Goal: Check status: Check status

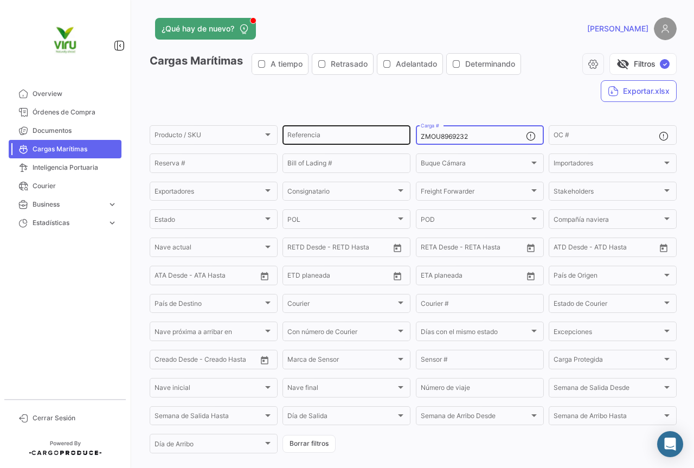
drag, startPoint x: 488, startPoint y: 133, endPoint x: 404, endPoint y: 129, distance: 84.2
click at [0, 0] on div "Producto / SKU Producto / SKU Referencia ZMOU8969232 Carga # OC # Reserva # Bil…" at bounding box center [0, 0] width 0 height 0
paste input "CGMU703156"
type input "CGMU7031562"
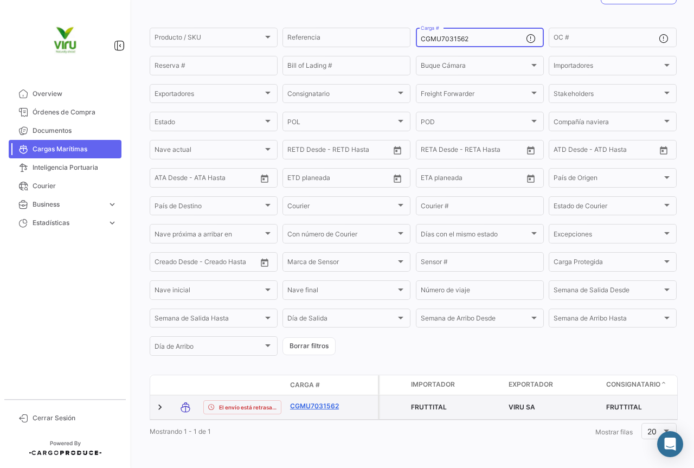
click at [328, 401] on link "CGMU7031562" at bounding box center [318, 406] width 56 height 10
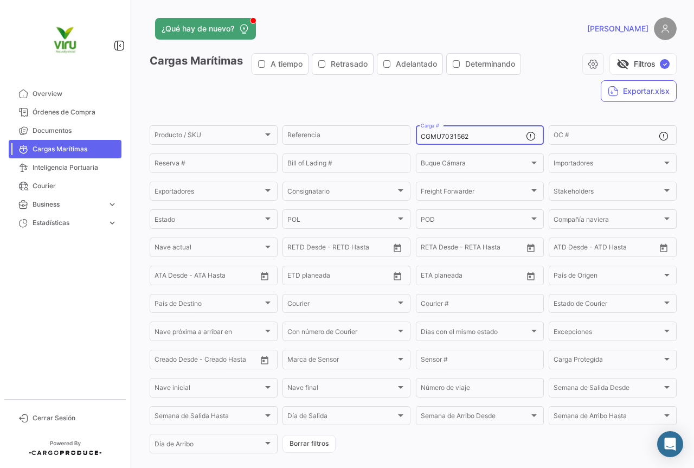
drag, startPoint x: 482, startPoint y: 139, endPoint x: 419, endPoint y: 139, distance: 62.4
click at [421, 139] on input "CGMU7031562" at bounding box center [473, 137] width 105 height 8
paste input "698130"
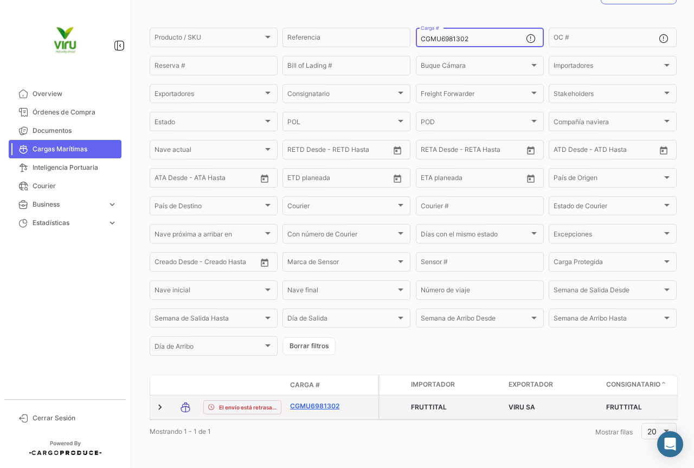
type input "CGMU6981302"
click at [311, 401] on link "CGMU6981302" at bounding box center [318, 406] width 56 height 10
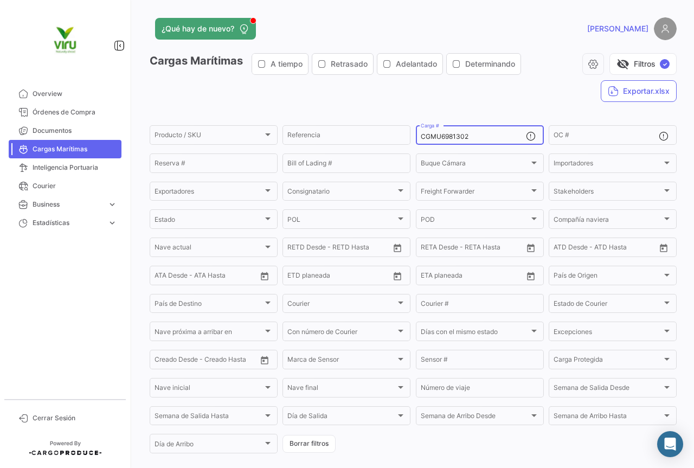
drag, startPoint x: 502, startPoint y: 138, endPoint x: 416, endPoint y: 135, distance: 86.3
click at [416, 135] on div "CGMU6981302 Carga #" at bounding box center [480, 134] width 128 height 21
paste input "98033"
type input "CGMU6998033"
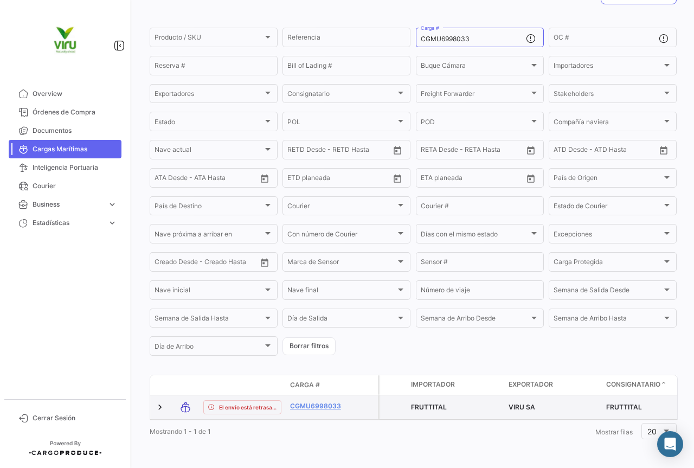
click at [330, 403] on div "CGMU6998033" at bounding box center [318, 407] width 56 height 12
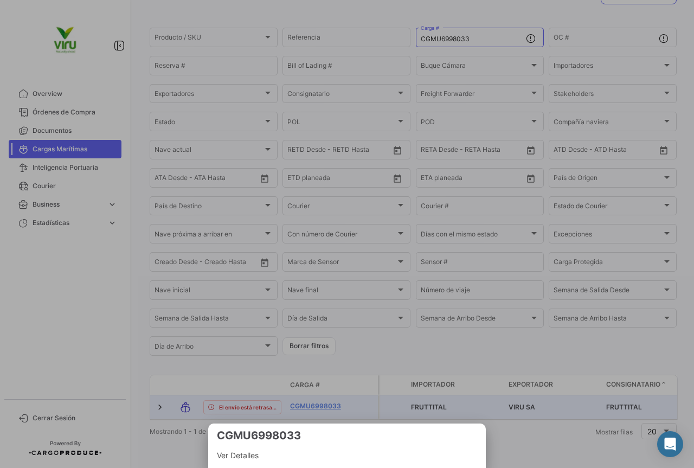
click at [324, 397] on div at bounding box center [347, 234] width 694 height 468
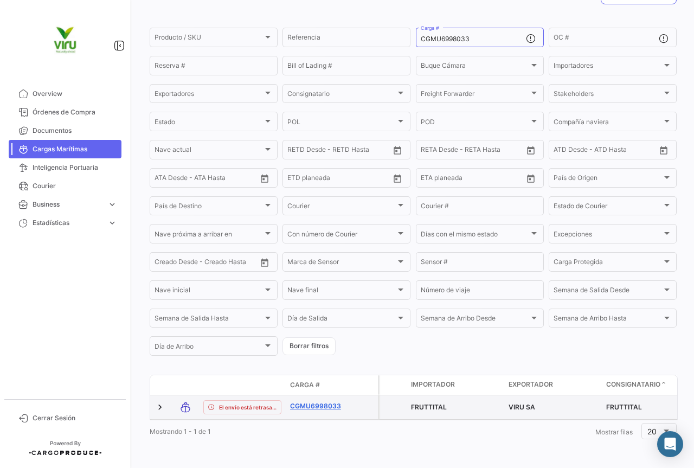
click at [324, 401] on link "CGMU6998033" at bounding box center [318, 406] width 56 height 10
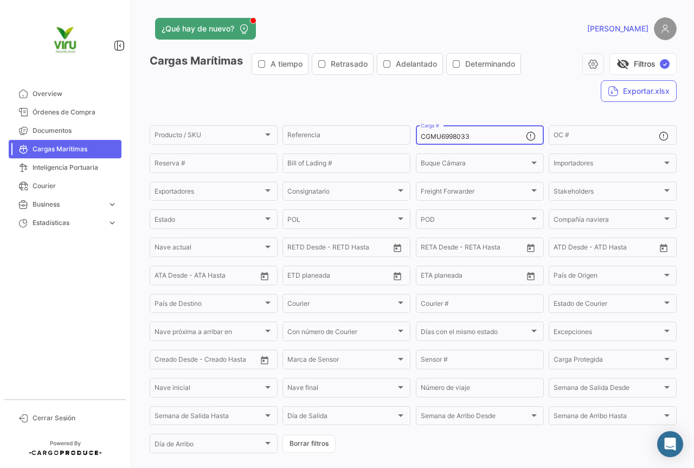
click at [502, 132] on div "CGMU6998033 Carga #" at bounding box center [473, 134] width 105 height 21
drag, startPoint x: 492, startPoint y: 136, endPoint x: 410, endPoint y: 136, distance: 81.4
click at [410, 136] on form "Producto / SKU Producto / SKU Referencia CGMU6998033 Carga # OC # Reserva # Bil…" at bounding box center [413, 289] width 527 height 331
paste input "16360"
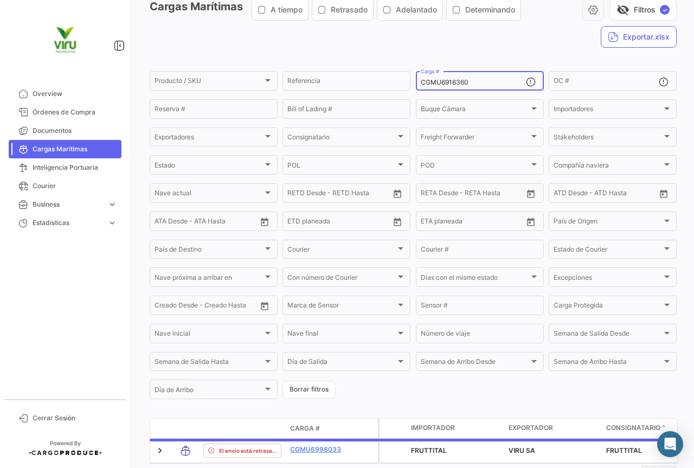
scroll to position [109, 0]
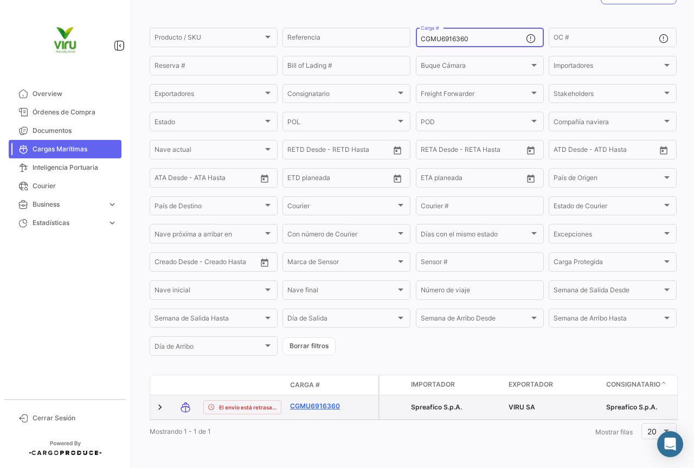
type input "CGMU6916360"
click at [330, 401] on link "CGMU6916360" at bounding box center [318, 406] width 56 height 10
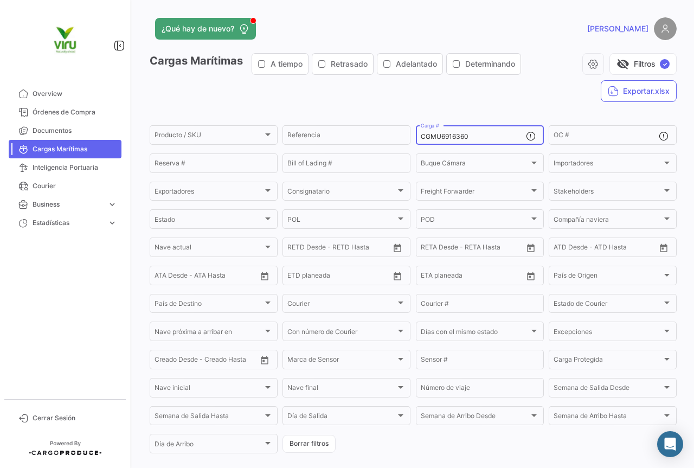
drag, startPoint x: 487, startPoint y: 135, endPoint x: 413, endPoint y: 135, distance: 73.8
click at [416, 135] on div "CGMU6916360 Carga #" at bounding box center [480, 134] width 128 height 21
paste input "MEDU972018"
type input "MEDU9720180"
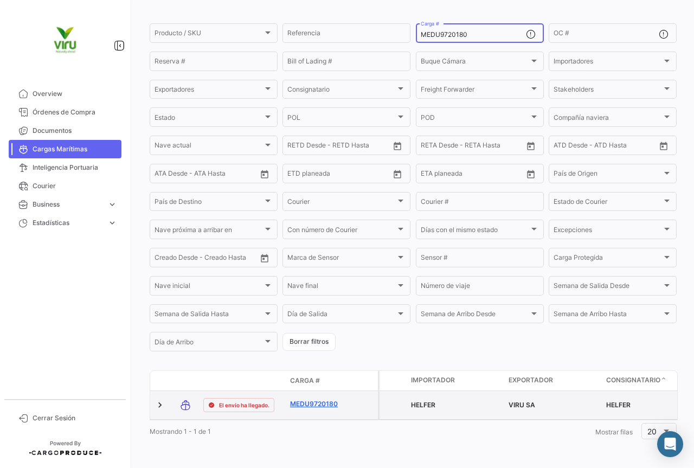
click at [326, 399] on link "MEDU9720180" at bounding box center [318, 404] width 56 height 10
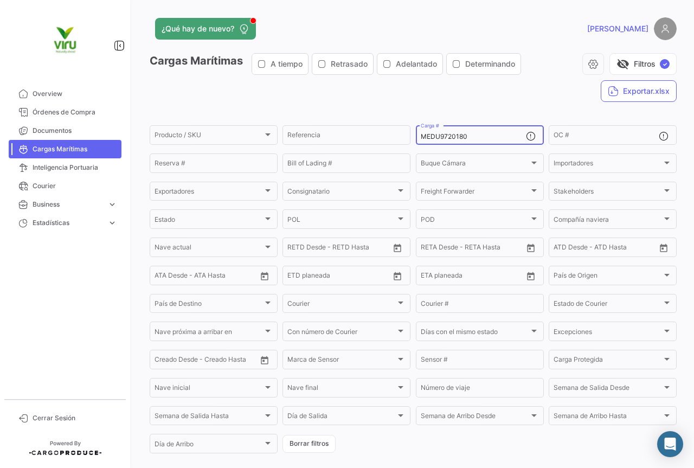
drag, startPoint x: 474, startPoint y: 141, endPoint x: 413, endPoint y: 138, distance: 60.8
click at [416, 138] on div "MEDU9720180 Carga #" at bounding box center [480, 134] width 128 height 21
paste input "SEGU9284186"
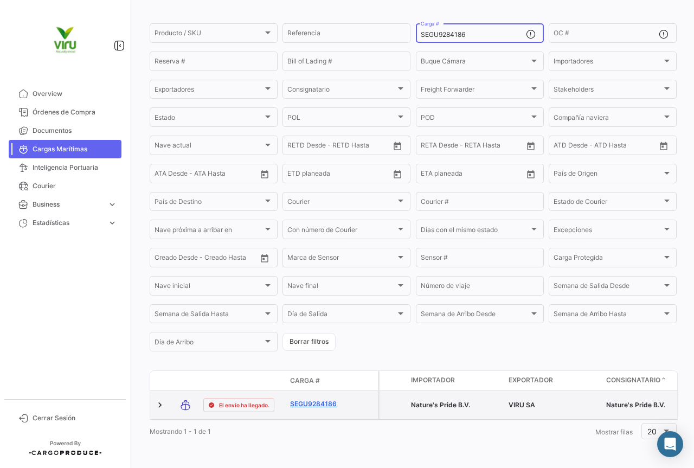
type input "SEGU9284186"
click at [334, 399] on link "SEGU9284186" at bounding box center [318, 404] width 56 height 10
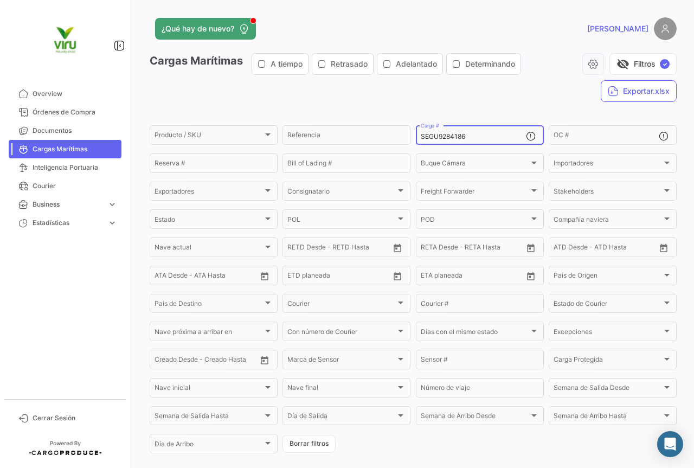
drag, startPoint x: 499, startPoint y: 136, endPoint x: 414, endPoint y: 138, distance: 85.2
click at [416, 138] on div "SEGU9284186 Carga #" at bounding box center [480, 134] width 128 height 21
paste input "TTNU8726148"
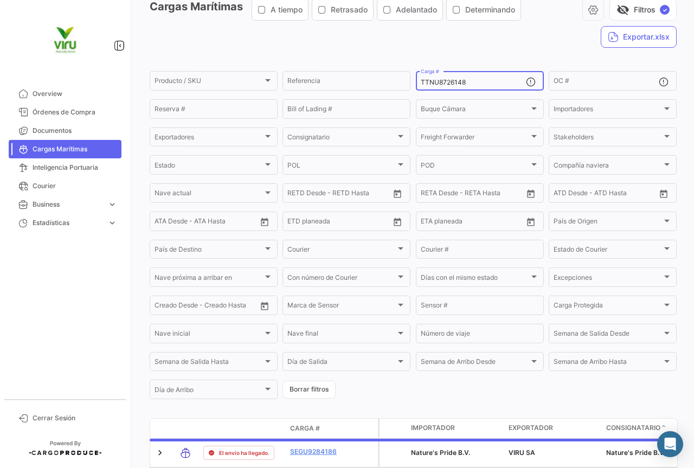
scroll to position [109, 0]
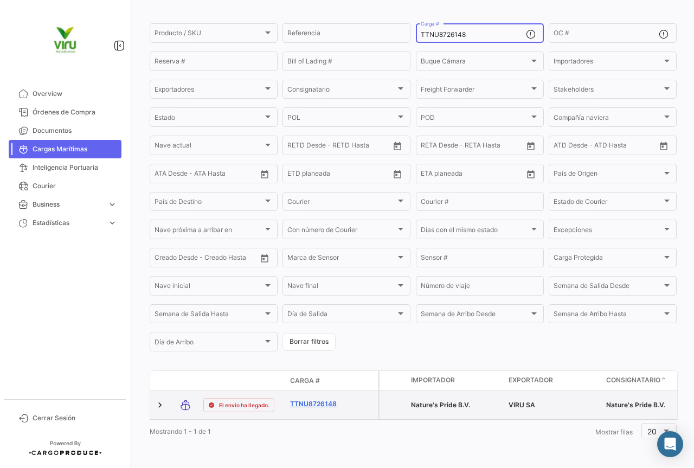
type input "TTNU8726148"
click at [318, 399] on link "TTNU8726148" at bounding box center [318, 404] width 56 height 10
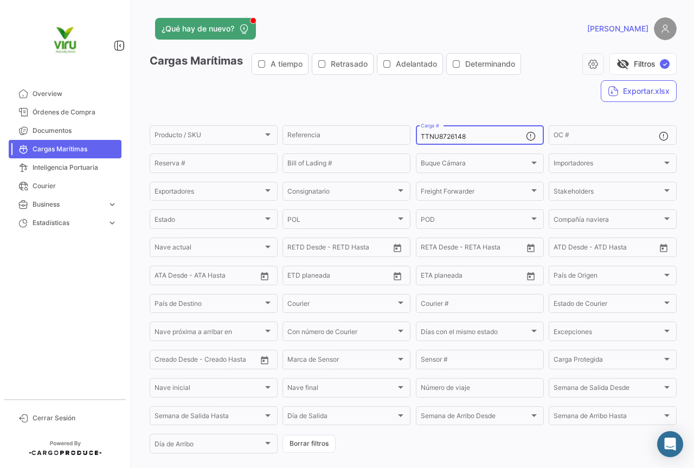
drag, startPoint x: 495, startPoint y: 136, endPoint x: 411, endPoint y: 135, distance: 84.1
click at [411, 135] on form "Producto / SKU Producto / SKU Referencia TTNU8726148 Carga # OC # Reserva # Bil…" at bounding box center [413, 289] width 527 height 331
paste input "MSDU9717862"
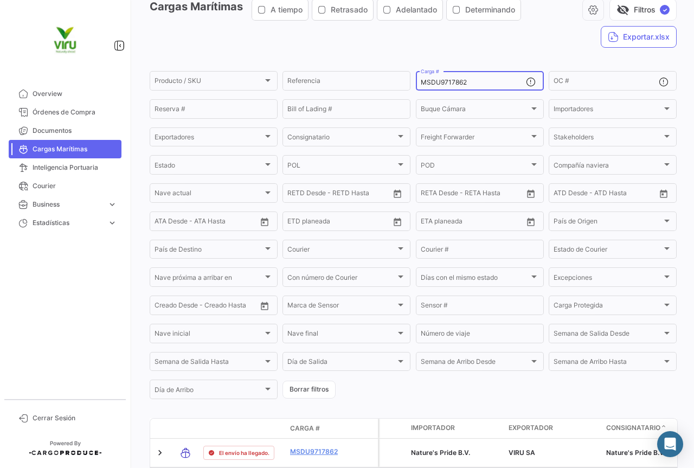
scroll to position [109, 0]
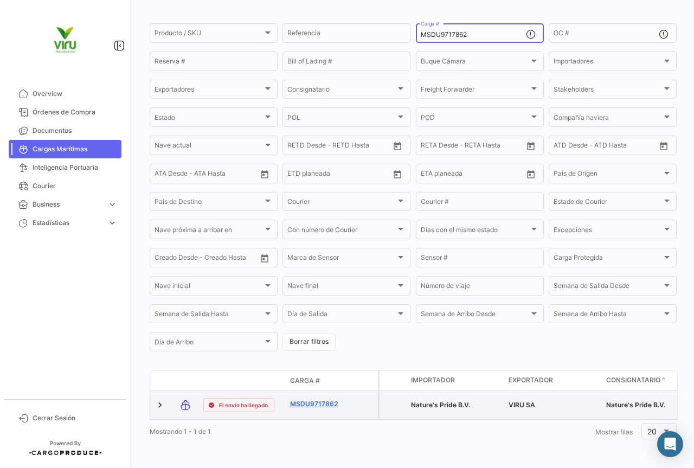
type input "MSDU9717862"
click at [324, 399] on link "MSDU9717862" at bounding box center [318, 404] width 56 height 10
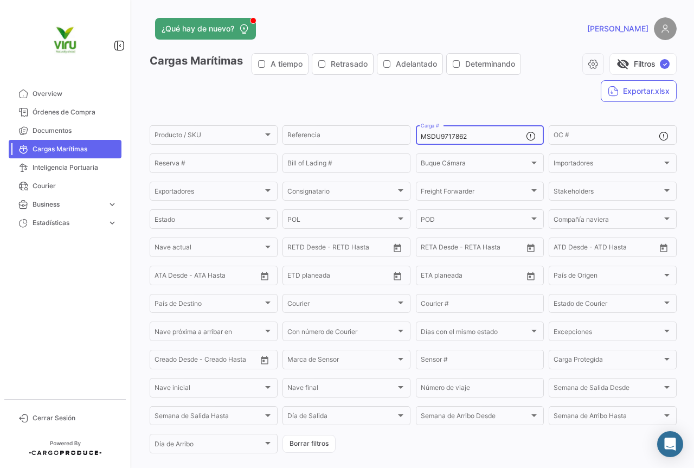
drag, startPoint x: 503, startPoint y: 137, endPoint x: 418, endPoint y: 131, distance: 85.4
click at [421, 131] on div "MSDU9717862 Carga #" at bounding box center [473, 134] width 105 height 21
paste input "EDU9668760"
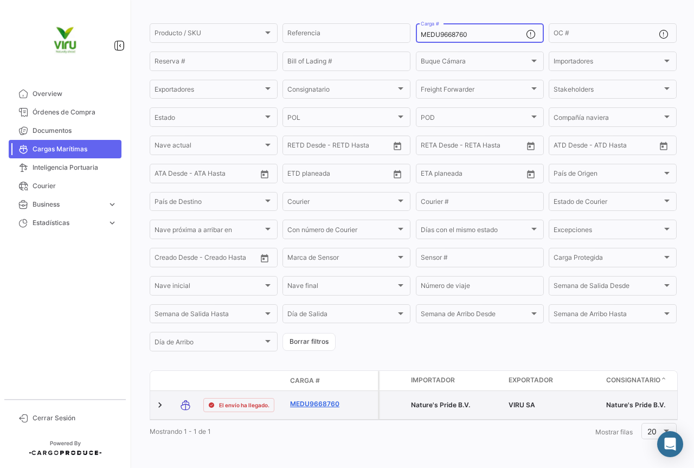
type input "MEDU9668760"
click at [309, 399] on link "MEDU9668760" at bounding box center [318, 404] width 56 height 10
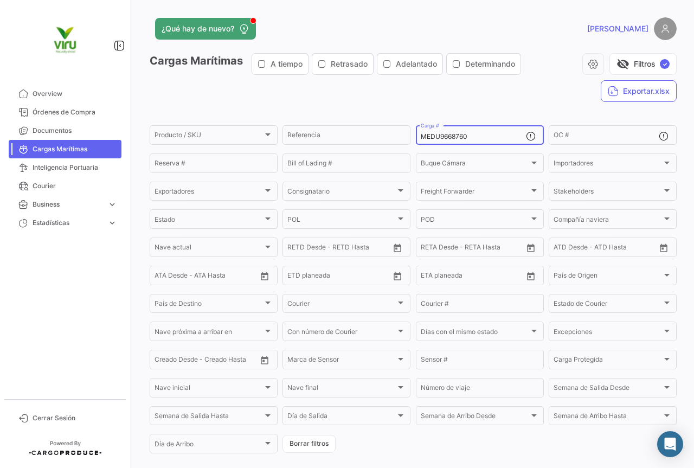
drag, startPoint x: 482, startPoint y: 133, endPoint x: 420, endPoint y: 131, distance: 61.3
click at [421, 131] on div "MEDU9668760 Carga #" at bounding box center [473, 134] width 105 height 21
paste input "784734"
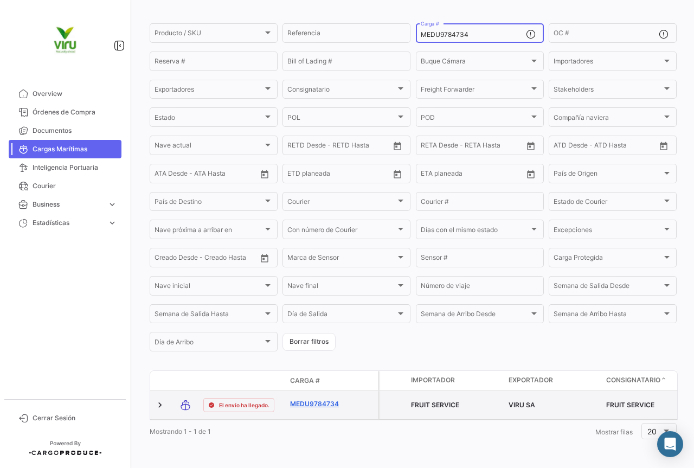
type input "MEDU9784734"
click at [340, 399] on link "MEDU9784734" at bounding box center [318, 404] width 56 height 10
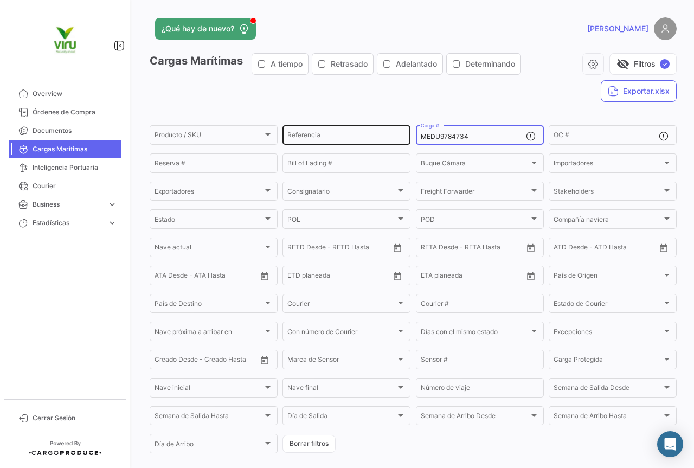
drag, startPoint x: 493, startPoint y: 138, endPoint x: 397, endPoint y: 136, distance: 96.6
click at [0, 0] on div "Producto / SKU Producto / SKU Referencia MEDU9784734 Carga # OC # Reserva # Bil…" at bounding box center [0, 0] width 0 height 0
paste input "00857"
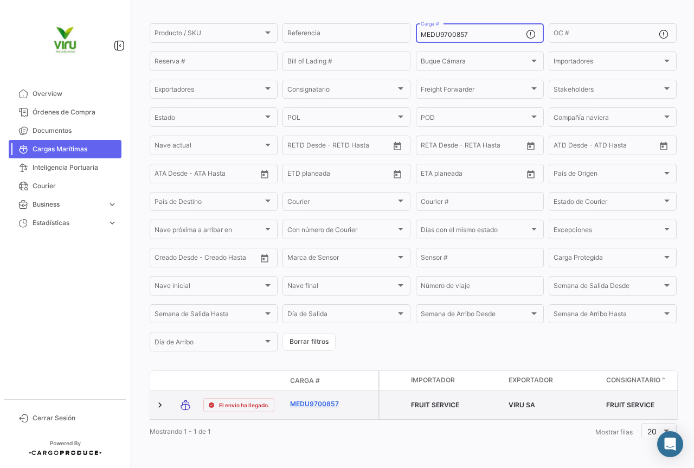
scroll to position [106, 0]
type input "MEDU9700857"
click at [326, 399] on link "MEDU9700857" at bounding box center [318, 404] width 56 height 10
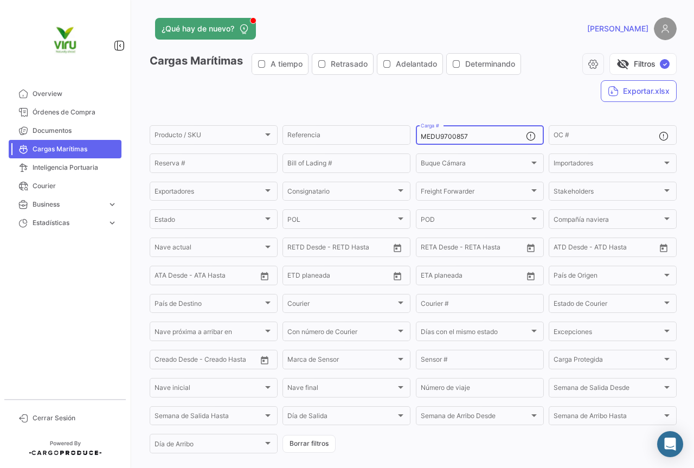
drag, startPoint x: 498, startPoint y: 133, endPoint x: 414, endPoint y: 133, distance: 83.5
click at [416, 133] on div "MEDU9700857 Carga #" at bounding box center [480, 134] width 128 height 21
paste input "61870"
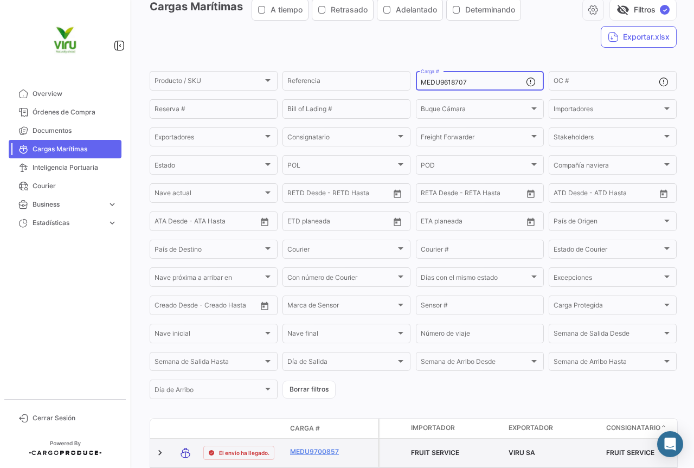
scroll to position [106, 0]
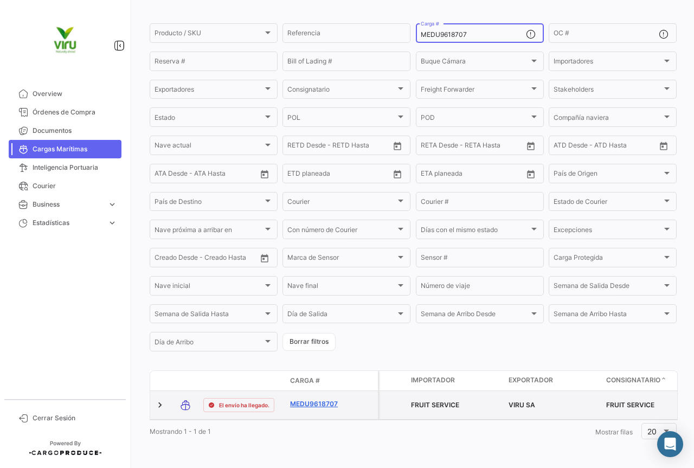
type input "MEDU9618707"
click at [317, 402] on link "MEDU9618707" at bounding box center [318, 404] width 56 height 10
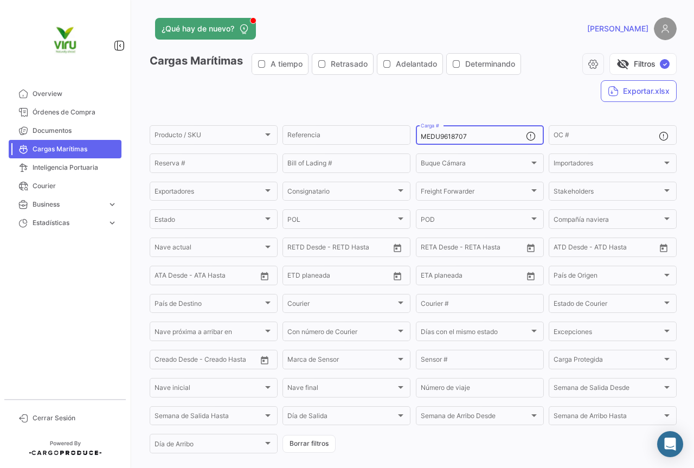
drag, startPoint x: 493, startPoint y: 136, endPoint x: 414, endPoint y: 131, distance: 78.8
click at [416, 131] on div "MEDU9618707 Carga #" at bounding box center [480, 134] width 128 height 21
paste input "704852"
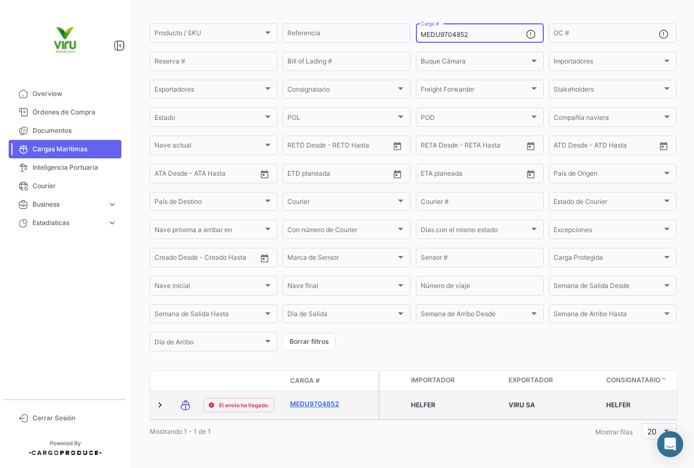
scroll to position [106, 0]
type input "MEDU9704852"
click at [330, 399] on link "MEDU9704852" at bounding box center [318, 404] width 56 height 10
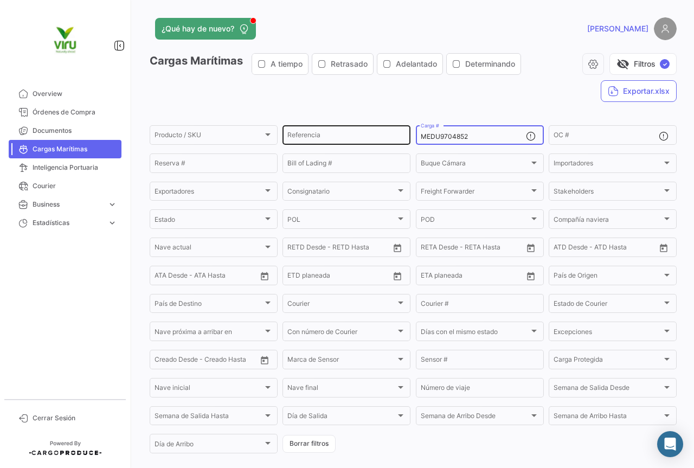
drag, startPoint x: 476, startPoint y: 133, endPoint x: 406, endPoint y: 136, distance: 69.5
click at [0, 0] on div "Producto / SKU Producto / SKU Referencia MEDU9704852 Carga # OC # Reserva # Bil…" at bounding box center [0, 0] width 0 height 0
paste input "32941"
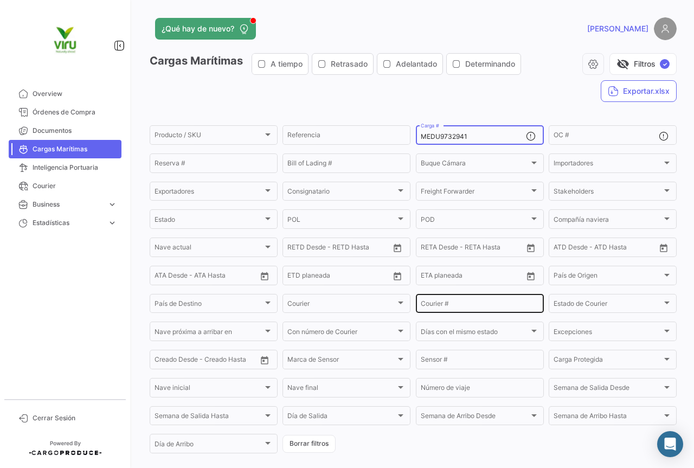
scroll to position [106, 0]
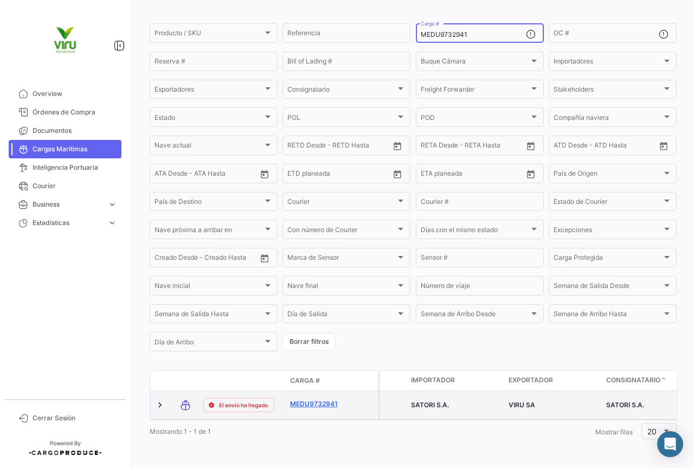
type input "MEDU9732941"
click at [312, 403] on link "MEDU9732941" at bounding box center [318, 404] width 56 height 10
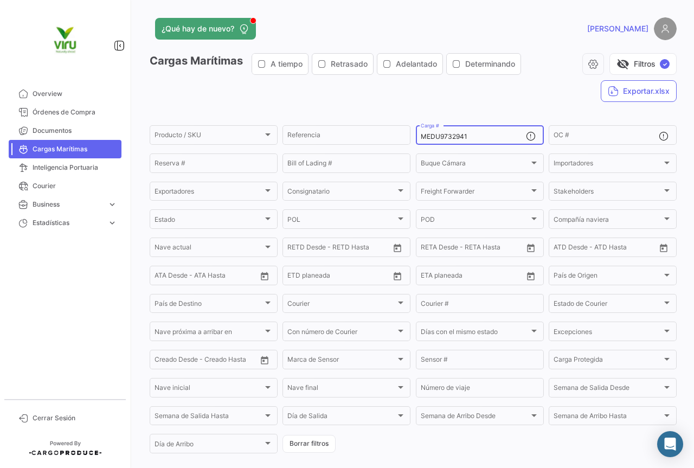
drag, startPoint x: 497, startPoint y: 138, endPoint x: 412, endPoint y: 139, distance: 84.6
click at [412, 139] on form "Producto / SKU Producto / SKU Referencia MEDU9732941 Carga # OC # Reserva # Bil…" at bounding box center [413, 289] width 527 height 331
paste input "CGMU6953337"
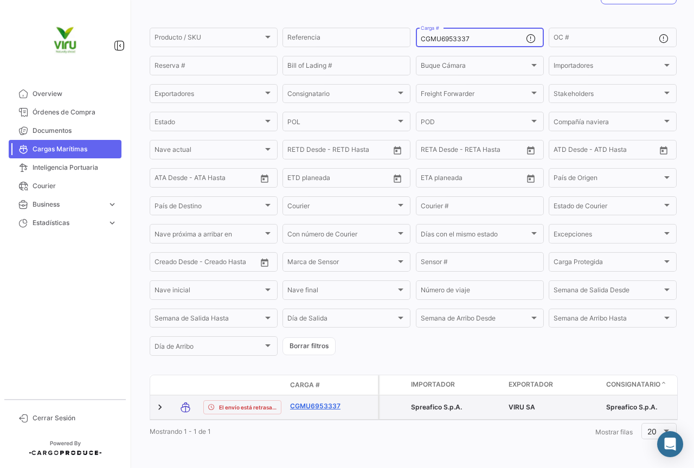
type input "CGMU6953337"
click at [307, 401] on link "CGMU6953337" at bounding box center [318, 406] width 56 height 10
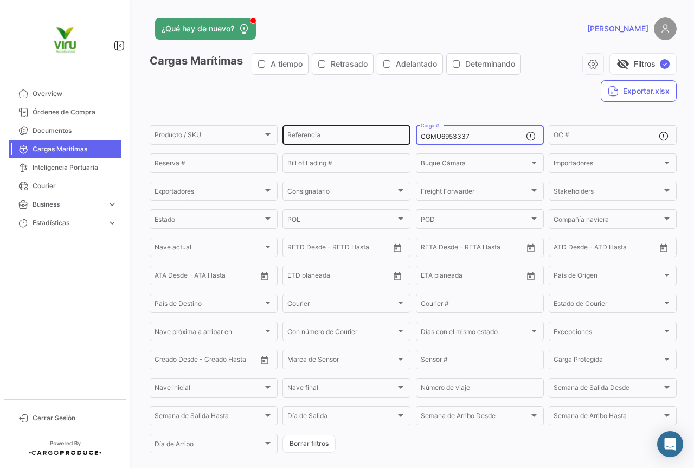
drag, startPoint x: 488, startPoint y: 138, endPoint x: 401, endPoint y: 131, distance: 87.0
click at [0, 0] on div "Producto / SKU Producto / SKU Referencia CGMU6953337 Carga # OC # Reserva # Bil…" at bounding box center [0, 0] width 0 height 0
paste input "OTPU 6057004"
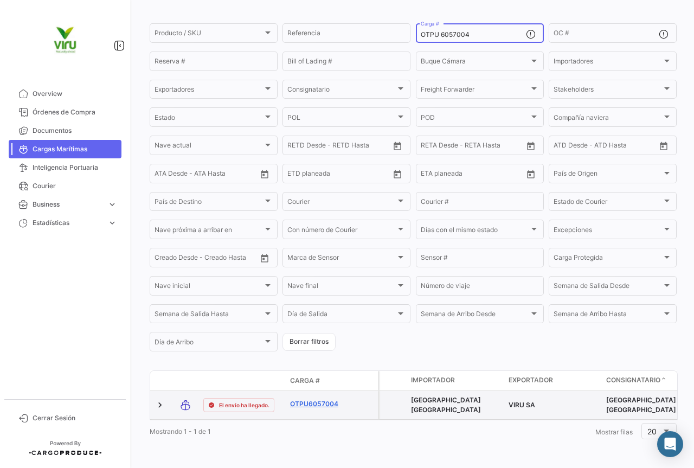
type input "OTPU 6057004"
click at [310, 399] on link "OTPU6057004" at bounding box center [318, 404] width 56 height 10
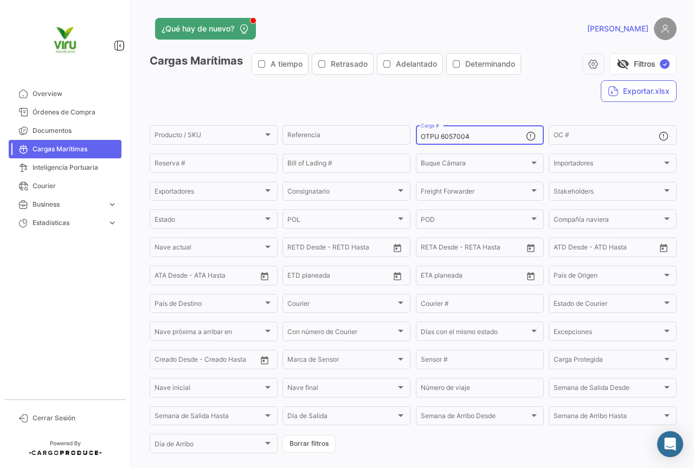
drag, startPoint x: 477, startPoint y: 136, endPoint x: 411, endPoint y: 138, distance: 66.2
click at [411, 138] on form "Producto / SKU Producto / SKU Referencia OTPU 6057004 Carga # OC # Reserva # Bi…" at bounding box center [413, 289] width 527 height 331
paste input "TTNU8630719"
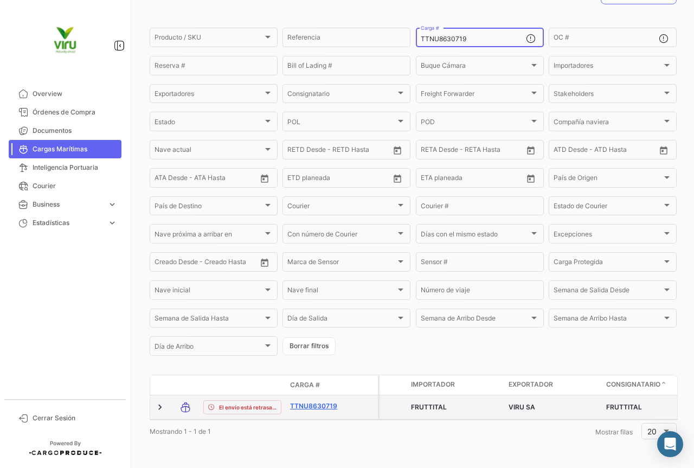
type input "TTNU8630719"
click at [315, 401] on link "TTNU8630719" at bounding box center [318, 406] width 56 height 10
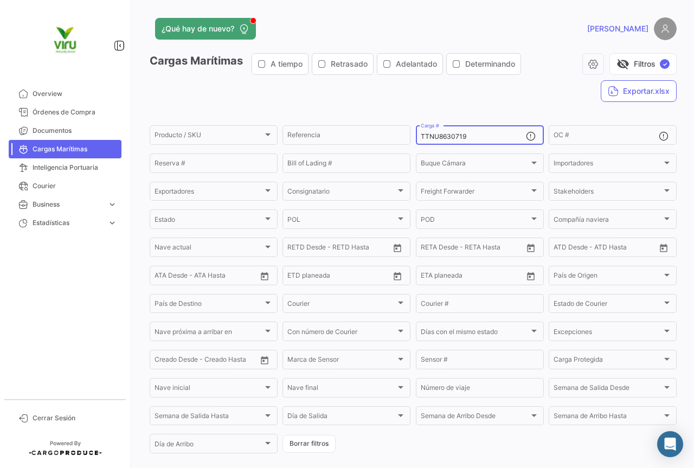
drag, startPoint x: 492, startPoint y: 136, endPoint x: 417, endPoint y: 136, distance: 74.9
click at [417, 136] on div "TTNU8630719 Carga #" at bounding box center [480, 134] width 128 height 21
paste input "23828"
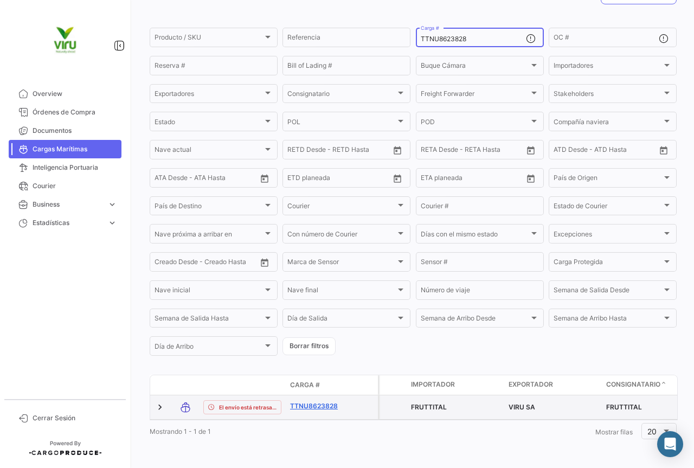
type input "TTNU8623828"
click at [305, 401] on link "TTNU8623828" at bounding box center [318, 406] width 56 height 10
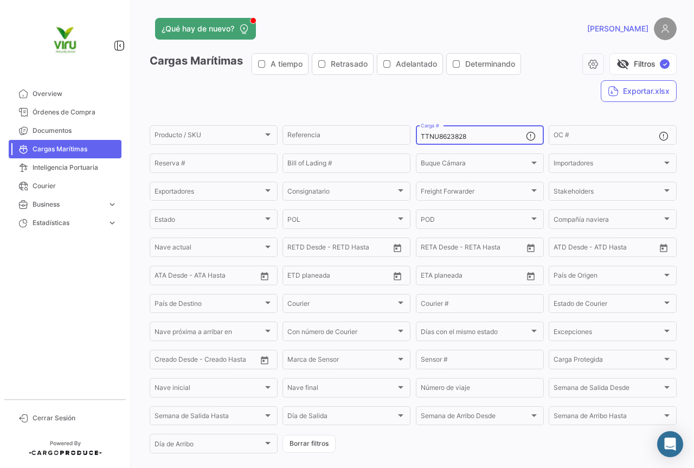
click at [470, 138] on input "TTNU8623828" at bounding box center [473, 137] width 105 height 8
drag, startPoint x: 469, startPoint y: 137, endPoint x: 420, endPoint y: 138, distance: 48.8
click at [421, 138] on input "TTNU8623828" at bounding box center [473, 137] width 105 height 8
paste input "CGMU6991450"
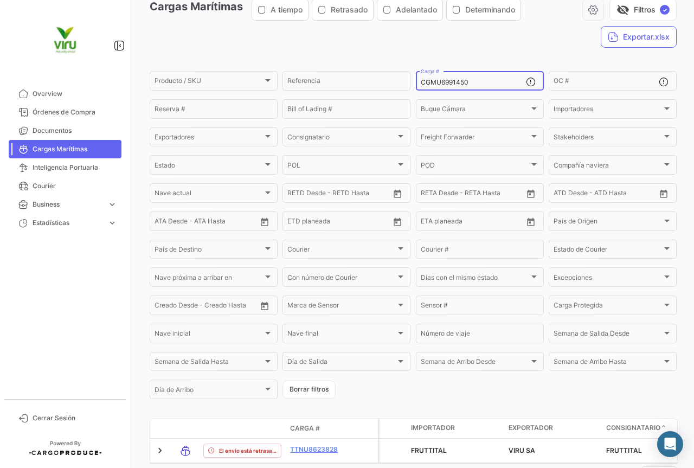
scroll to position [109, 0]
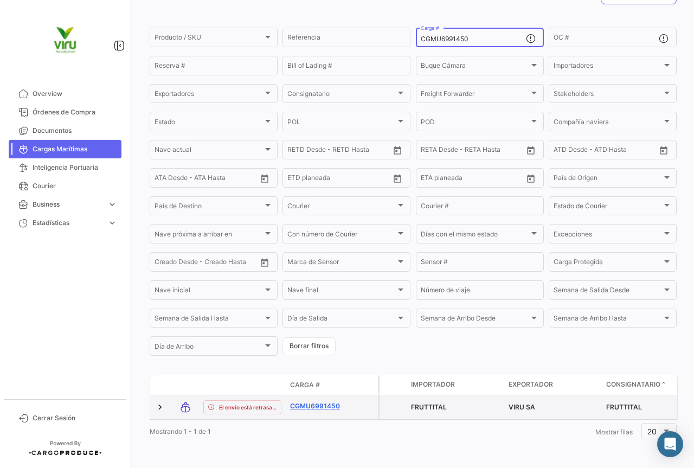
type input "CGMU6991450"
click at [320, 401] on link "CGMU6991450" at bounding box center [318, 406] width 56 height 10
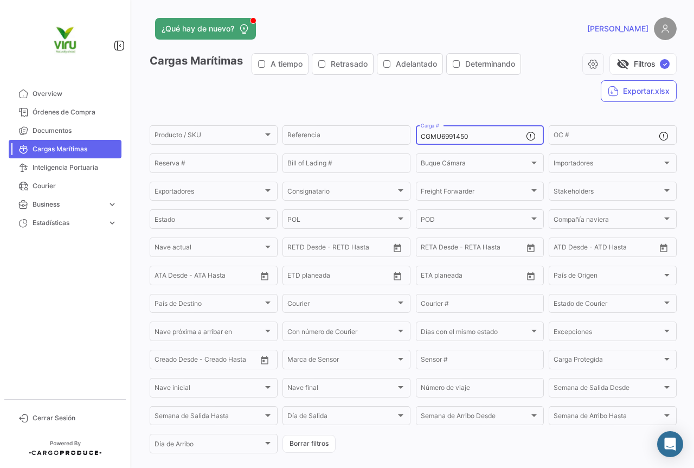
drag, startPoint x: 476, startPoint y: 137, endPoint x: 413, endPoint y: 142, distance: 63.2
click at [416, 142] on div "CGMU6991450 Carga #" at bounding box center [480, 134] width 128 height 21
paste input "06042"
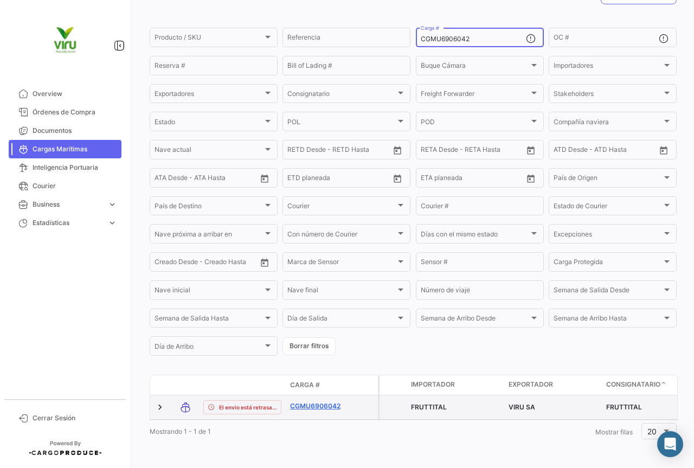
type input "CGMU6906042"
click at [308, 401] on link "CGMU6906042" at bounding box center [318, 406] width 56 height 10
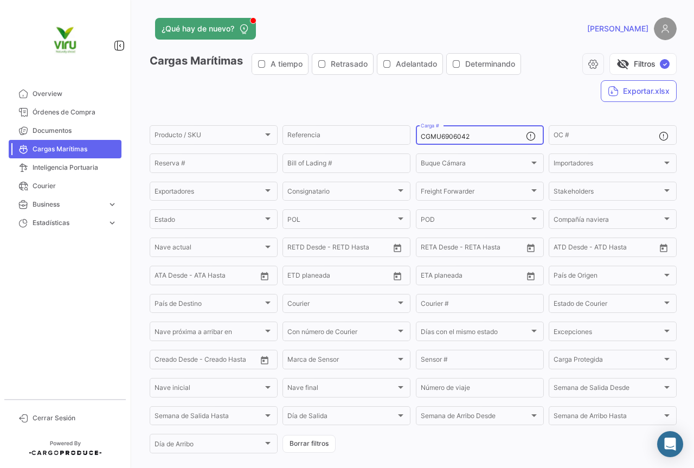
drag, startPoint x: 477, startPoint y: 138, endPoint x: 419, endPoint y: 140, distance: 58.1
click at [421, 140] on input "CGMU6906042" at bounding box center [473, 137] width 105 height 8
paste input "99889"
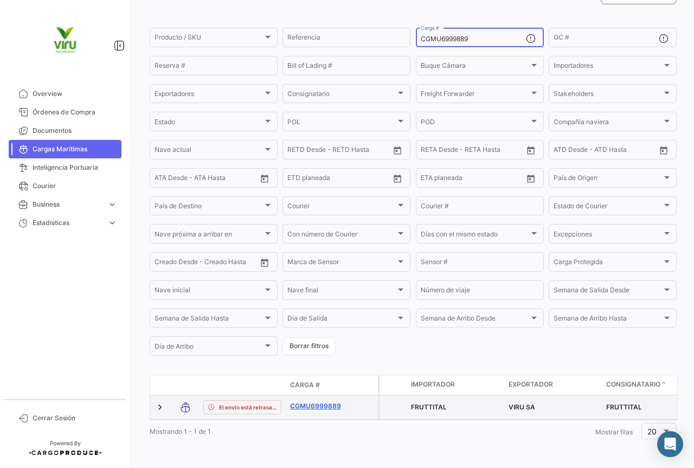
type input "CGMU6999889"
click at [321, 401] on link "CGMU6999889" at bounding box center [318, 406] width 56 height 10
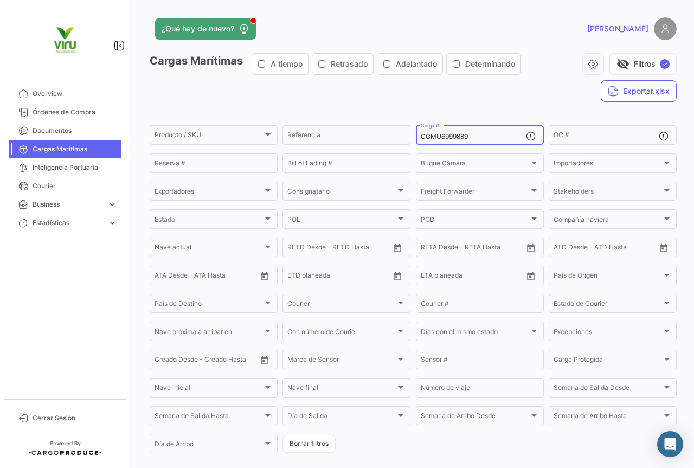
drag, startPoint x: 474, startPoint y: 135, endPoint x: 412, endPoint y: 135, distance: 61.8
click at [412, 135] on form "Producto / SKU Producto / SKU Referencia CGMU6999889 Carga # OC # Reserva # Bil…" at bounding box center [413, 289] width 527 height 331
paste input "10762"
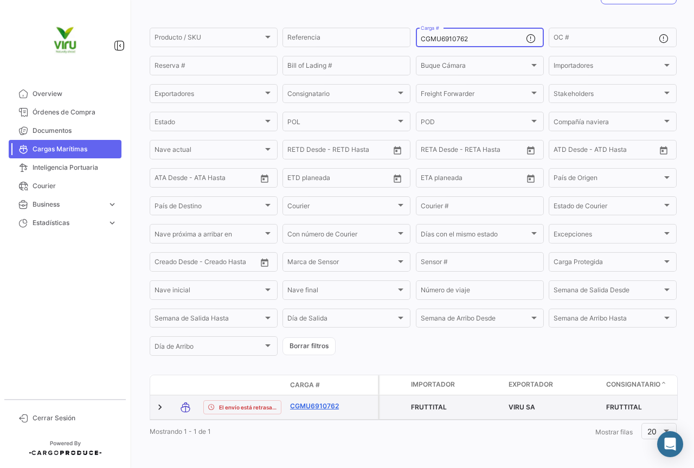
type input "CGMU6910762"
click at [315, 401] on link "CGMU6910762" at bounding box center [318, 406] width 56 height 10
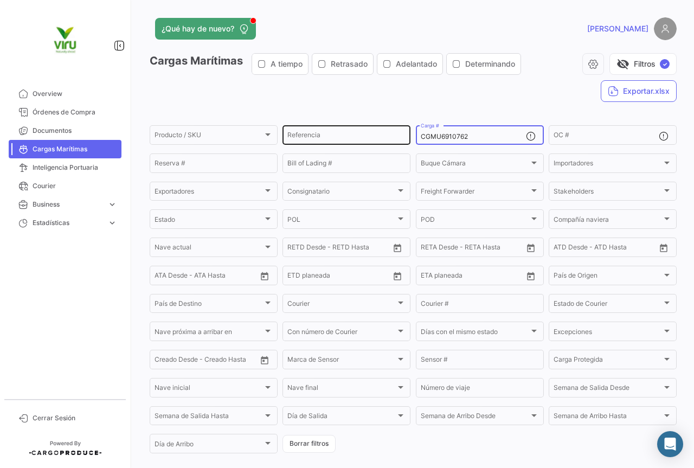
drag, startPoint x: 476, startPoint y: 140, endPoint x: 406, endPoint y: 139, distance: 69.4
click at [0, 0] on div "Producto / SKU Producto / SKU Referencia CGMU6910762 Carga # OC # Reserva # Bil…" at bounding box center [0, 0] width 0 height 0
paste input "MRFU0008310"
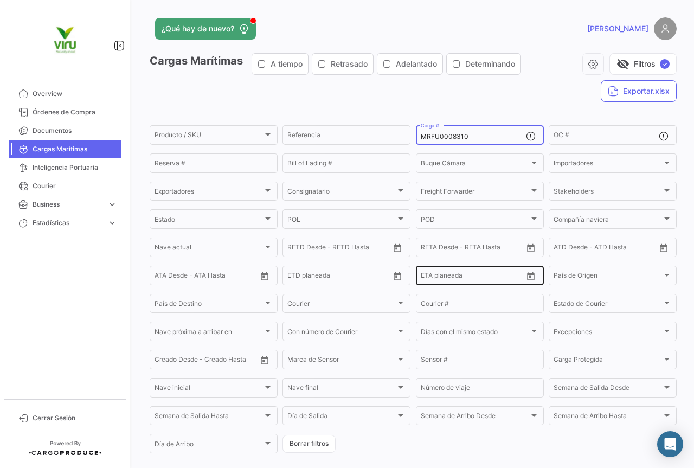
scroll to position [110, 0]
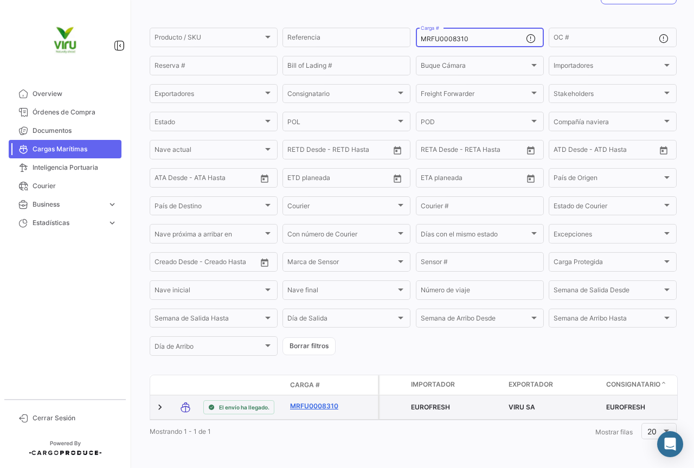
type input "MRFU0008310"
click at [327, 401] on link "MRFU0008310" at bounding box center [318, 406] width 56 height 10
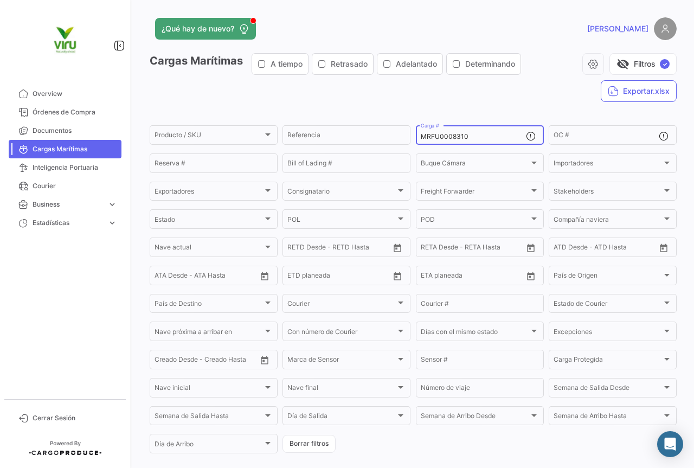
drag, startPoint x: 470, startPoint y: 137, endPoint x: 414, endPoint y: 139, distance: 55.4
click at [416, 139] on div "MRFU0008310 Carga #" at bounding box center [480, 134] width 128 height 21
paste input "MAU1438357"
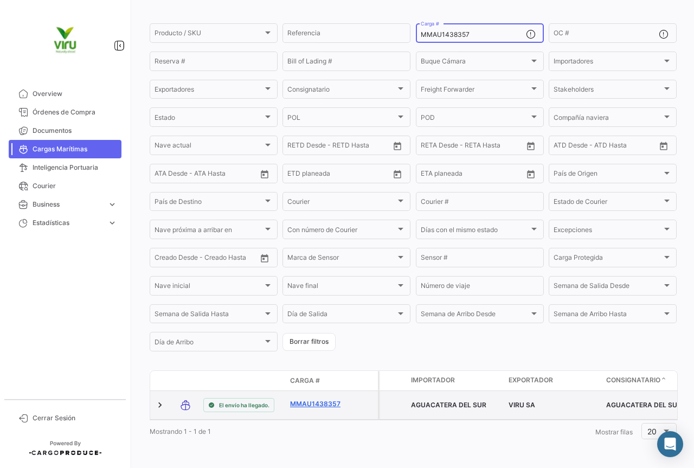
type input "MMAU1438357"
click at [327, 399] on link "MMAU1438357" at bounding box center [318, 404] width 56 height 10
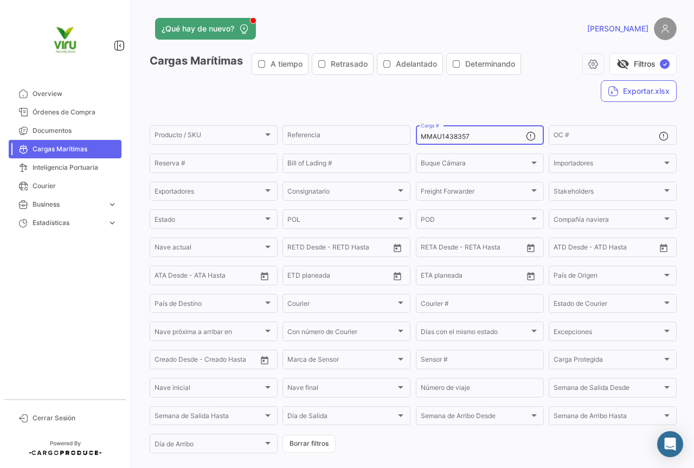
click at [469, 131] on div "MMAU1438357 Carga #" at bounding box center [473, 134] width 105 height 21
drag, startPoint x: 480, startPoint y: 133, endPoint x: 417, endPoint y: 136, distance: 63.5
click at [417, 136] on div "MMAU1438357 Carga #" at bounding box center [480, 134] width 128 height 21
paste input "CAU6078335"
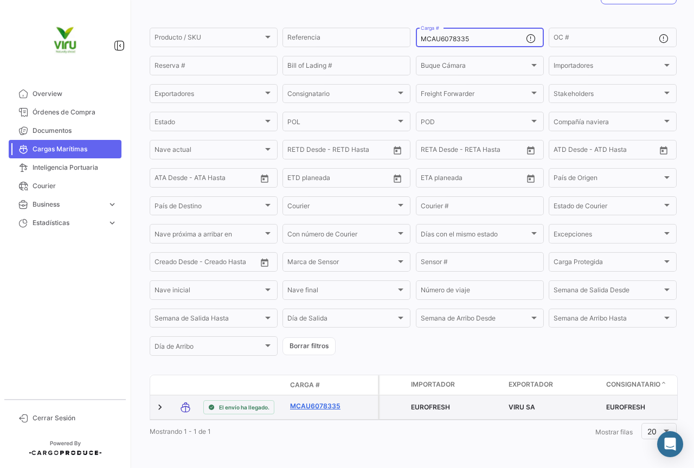
type input "MCAU6078335"
click at [326, 401] on link "MCAU6078335" at bounding box center [318, 406] width 56 height 10
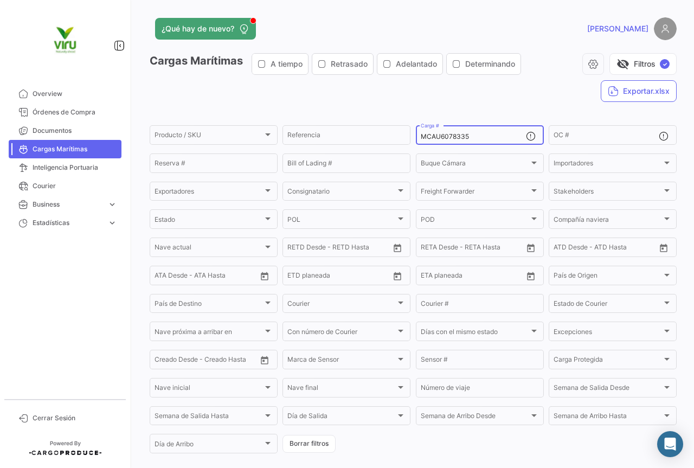
drag, startPoint x: 483, startPoint y: 138, endPoint x: 411, endPoint y: 139, distance: 71.6
click at [411, 139] on form "Producto / SKU Producto / SKU Referencia MCAU6078335 Carga # OC # Reserva # Bil…" at bounding box center [413, 289] width 527 height 331
paste input "MAU1380147"
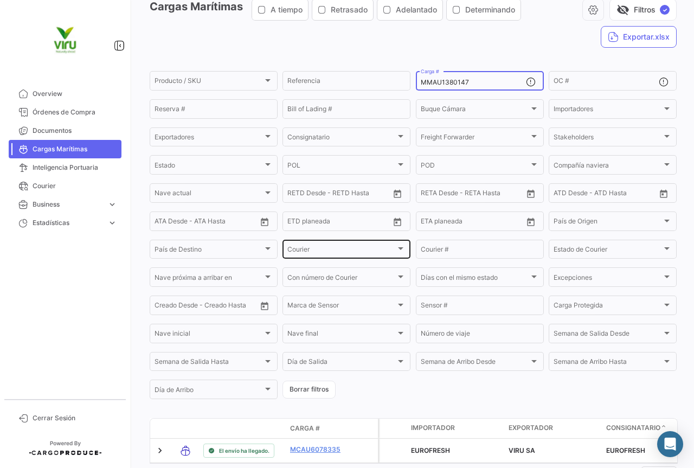
scroll to position [109, 0]
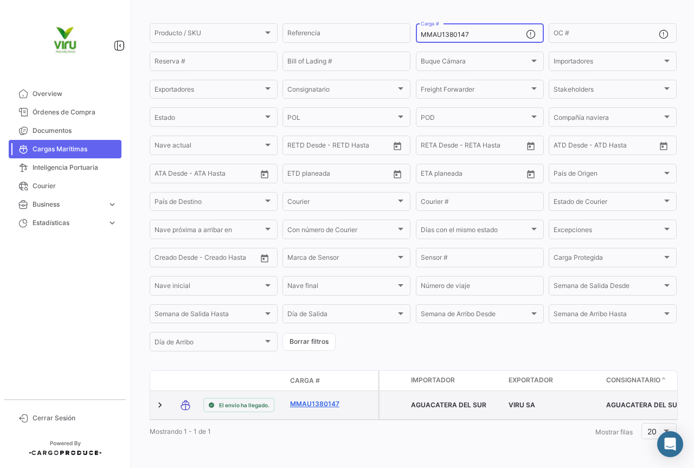
type input "MMAU1380147"
click at [327, 399] on link "MMAU1380147" at bounding box center [318, 404] width 56 height 10
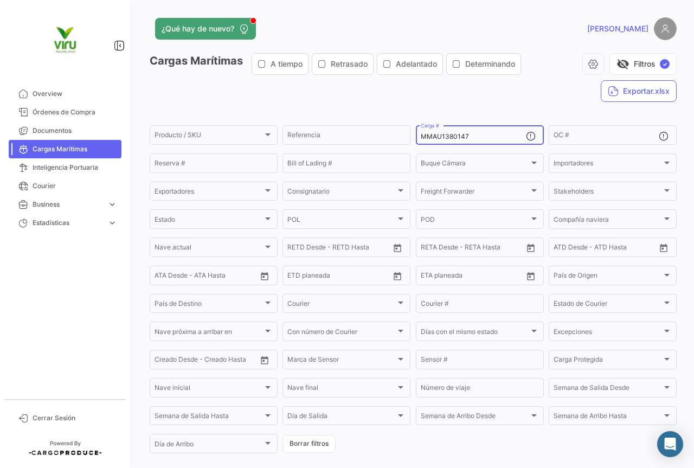
drag, startPoint x: 479, startPoint y: 135, endPoint x: 413, endPoint y: 135, distance: 65.1
click at [416, 135] on div "MMAU1380147 Carga #" at bounding box center [480, 134] width 128 height 21
paste input "58605"
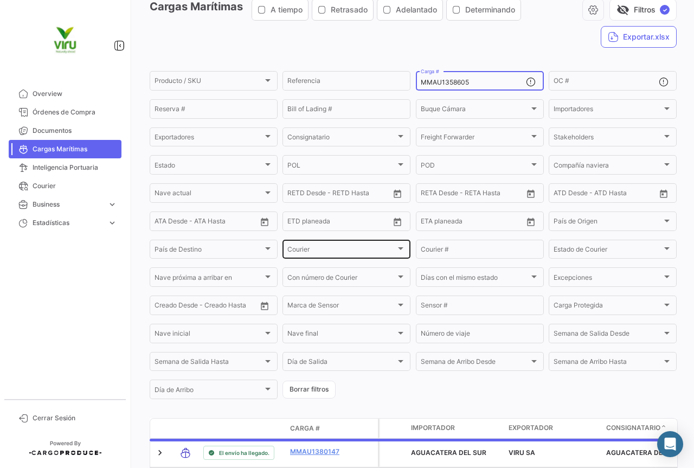
scroll to position [110, 0]
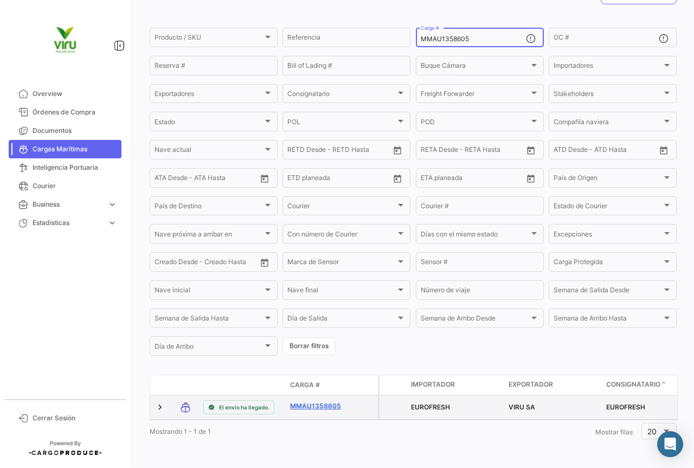
type input "MMAU1358605"
click at [320, 401] on link "MMAU1358605" at bounding box center [318, 406] width 56 height 10
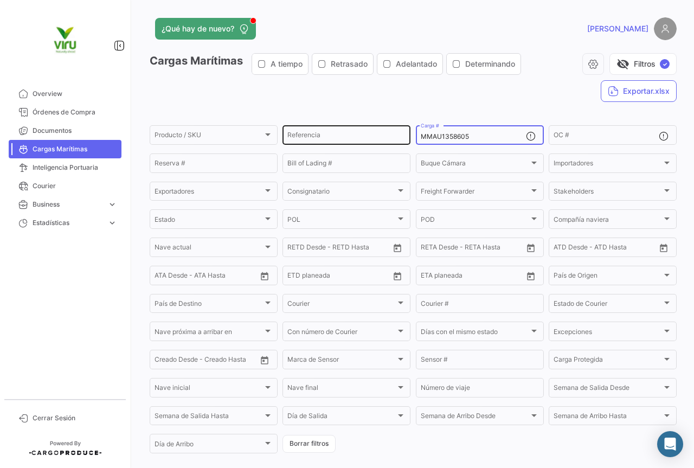
drag, startPoint x: 495, startPoint y: 139, endPoint x: 405, endPoint y: 139, distance: 90.1
click at [0, 0] on div "Producto / SKU Producto / SKU Referencia MMAU1358605 Carga # OC # Reserva # Bil…" at bounding box center [0, 0] width 0 height 0
paste input "34054"
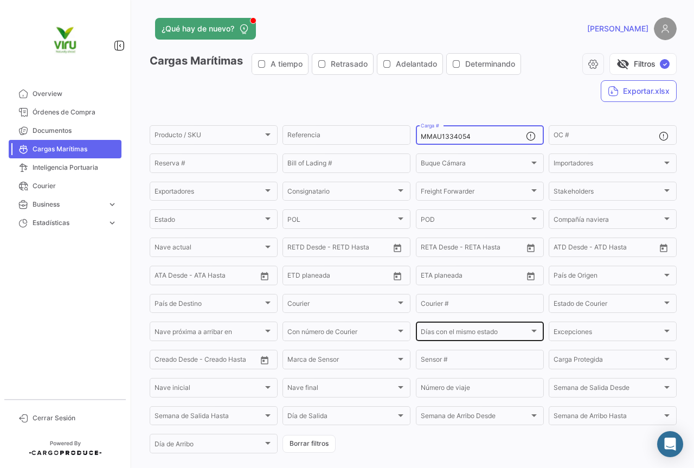
scroll to position [109, 0]
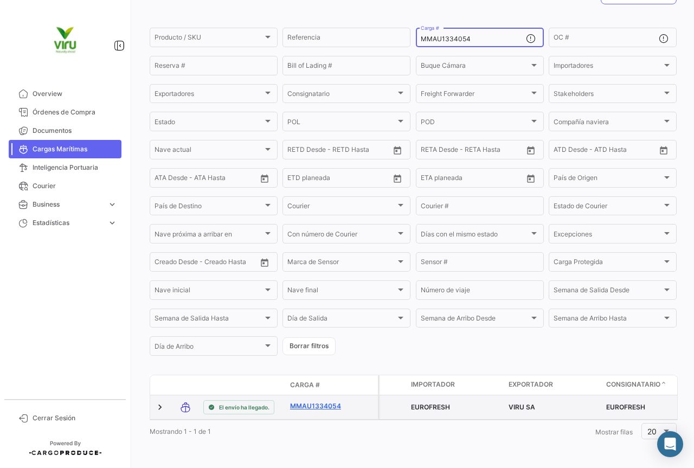
type input "MMAU1334054"
click at [315, 402] on link "MMAU1334054" at bounding box center [318, 406] width 56 height 10
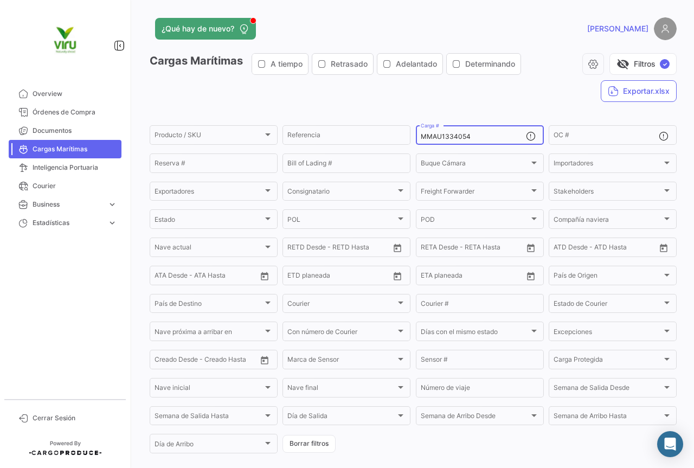
drag, startPoint x: 493, startPoint y: 138, endPoint x: 412, endPoint y: 143, distance: 80.4
click at [412, 143] on form "Producto / SKU Producto / SKU Referencia MMAU1334054 Carga # OC # Reserva # Bil…" at bounding box center [413, 289] width 527 height 331
paste input "04023"
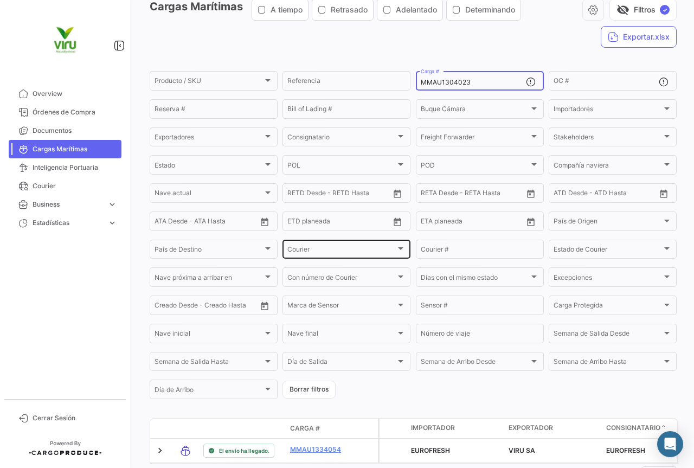
scroll to position [109, 0]
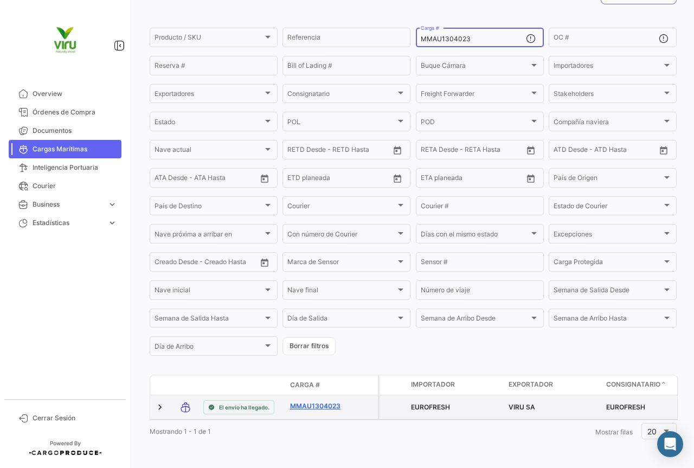
type input "MMAU1304023"
click at [323, 401] on link "MMAU1304023" at bounding box center [318, 406] width 56 height 10
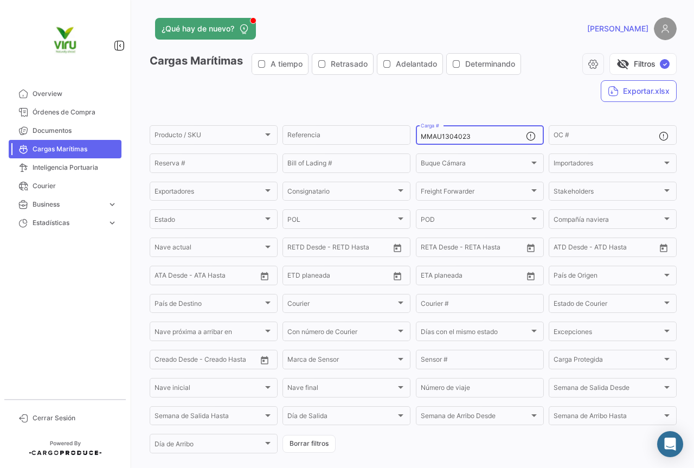
drag, startPoint x: 487, startPoint y: 136, endPoint x: 409, endPoint y: 135, distance: 78.7
click at [409, 135] on form "Producto / SKU Producto / SKU Referencia MMAU1304023 Carga # OC # Reserva # Bil…" at bounding box center [413, 289] width 527 height 331
paste input "RFU0020002"
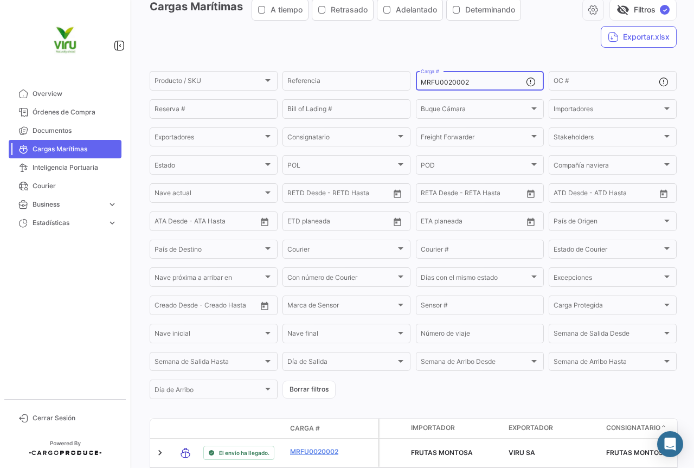
scroll to position [110, 0]
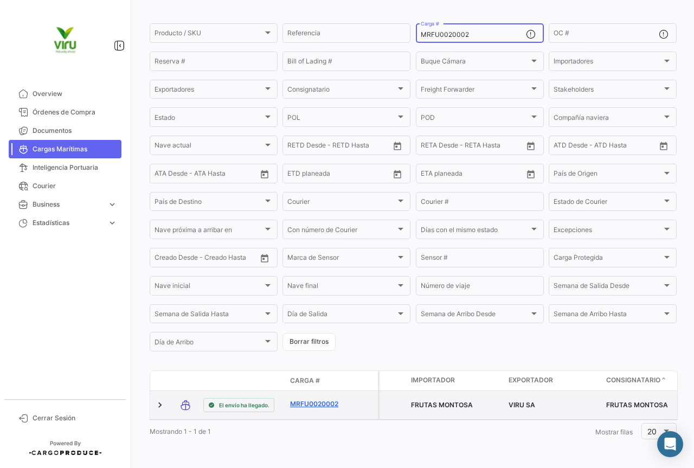
type input "MRFU0020002"
click at [314, 399] on link "MRFU0020002" at bounding box center [318, 404] width 56 height 10
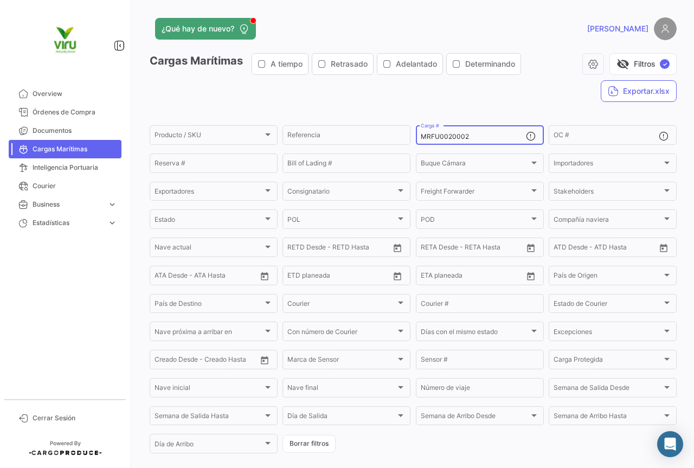
drag, startPoint x: 468, startPoint y: 133, endPoint x: 414, endPoint y: 133, distance: 53.2
click at [416, 133] on div "MRFU0020002 Carga #" at bounding box center [480, 134] width 128 height 21
paste input "MAU1381400"
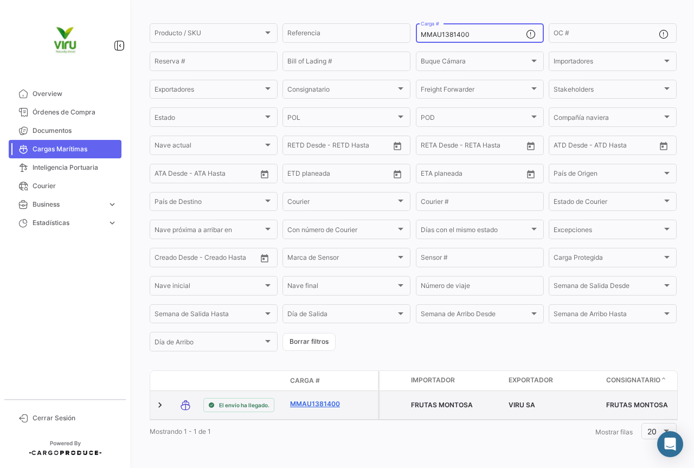
type input "MMAU1381400"
click at [329, 399] on link "MMAU1381400" at bounding box center [318, 404] width 56 height 10
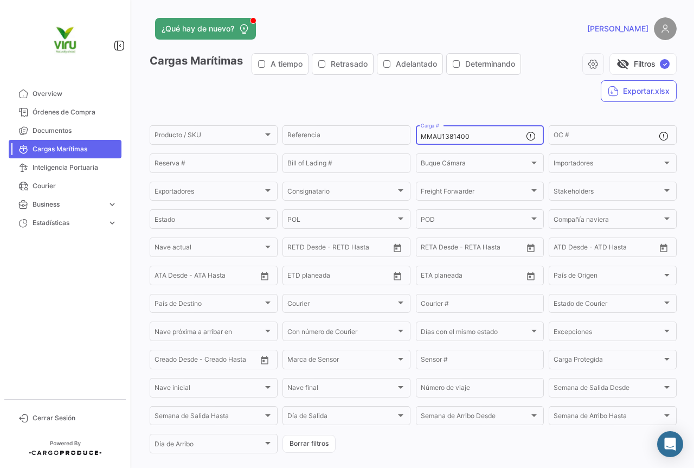
drag, startPoint x: 474, startPoint y: 136, endPoint x: 411, endPoint y: 136, distance: 63.5
click at [411, 136] on form "Producto / SKU Producto / SKU Referencia MMAU1381400 Carga # OC # Reserva # Bil…" at bounding box center [413, 289] width 527 height 331
paste input "RFU0009092"
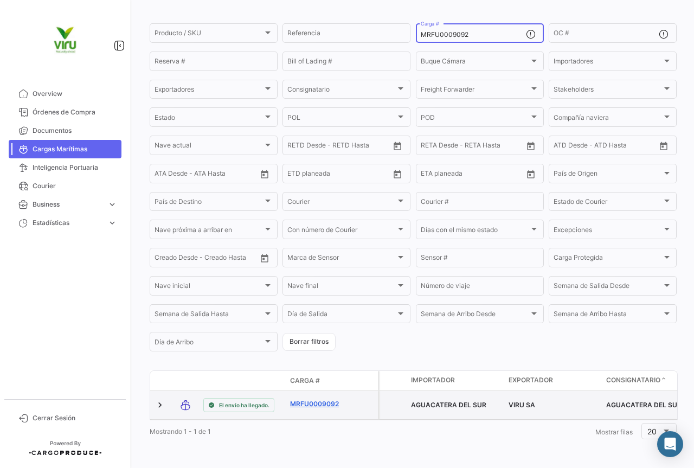
type input "MRFU0009092"
click at [321, 399] on link "MRFU0009092" at bounding box center [318, 404] width 56 height 10
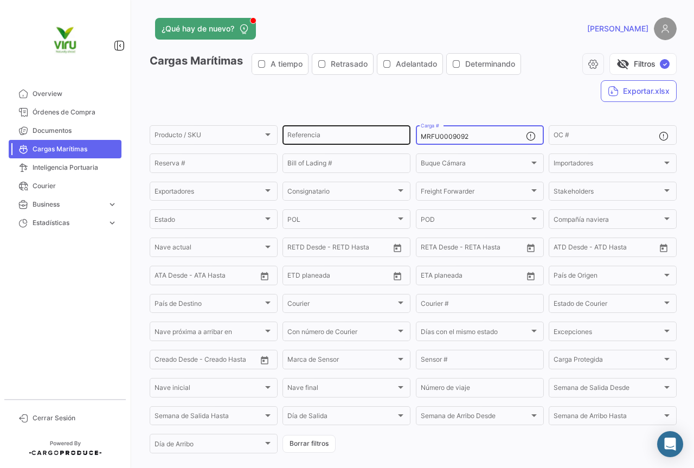
drag, startPoint x: 482, startPoint y: 139, endPoint x: 396, endPoint y: 134, distance: 85.9
click at [0, 0] on div "Producto / SKU Producto / SKU Referencia MRFU0009092 Carga # OC # Reserva # Bil…" at bounding box center [0, 0] width 0 height 0
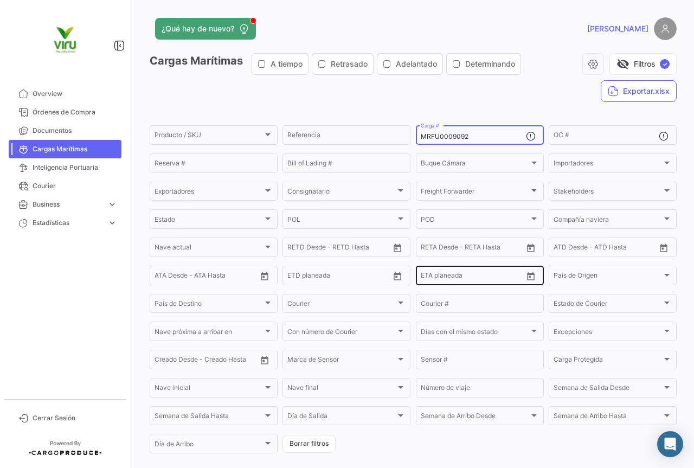
scroll to position [110, 0]
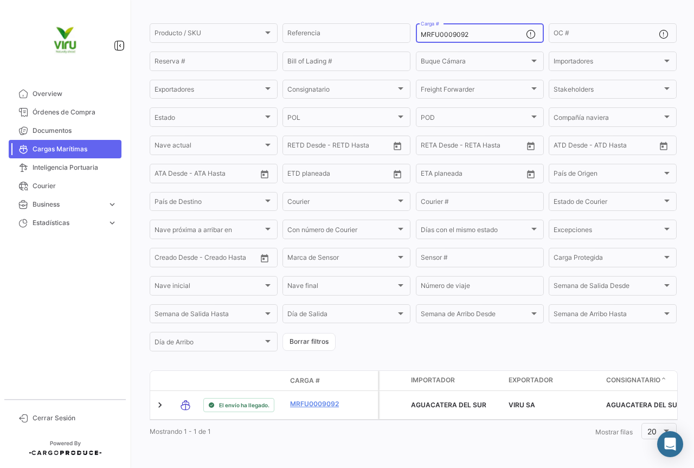
paste input "MAU1297480"
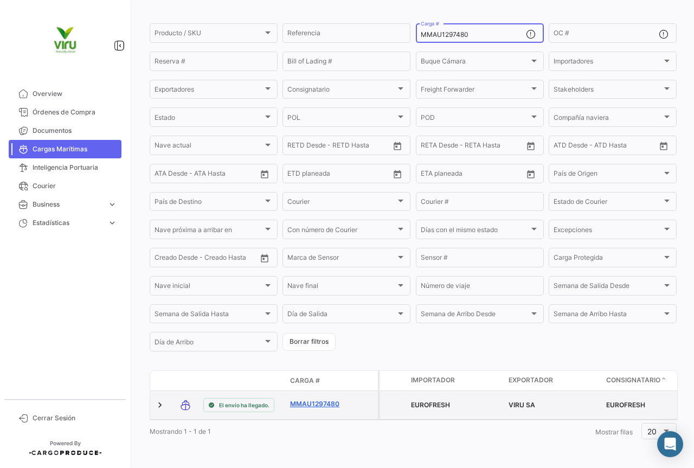
type input "MMAU1297480"
click at [336, 399] on link "MMAU1297480" at bounding box center [318, 404] width 56 height 10
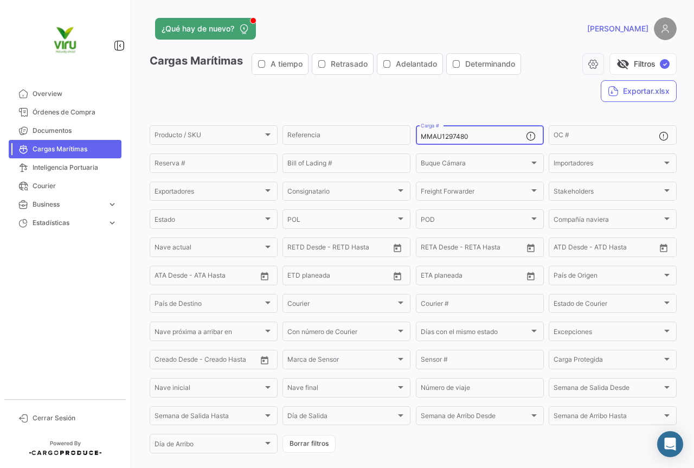
drag, startPoint x: 483, startPoint y: 138, endPoint x: 416, endPoint y: 133, distance: 67.4
click at [416, 133] on div "MMAU1297480 Carga #" at bounding box center [480, 134] width 128 height 21
paste input "445588"
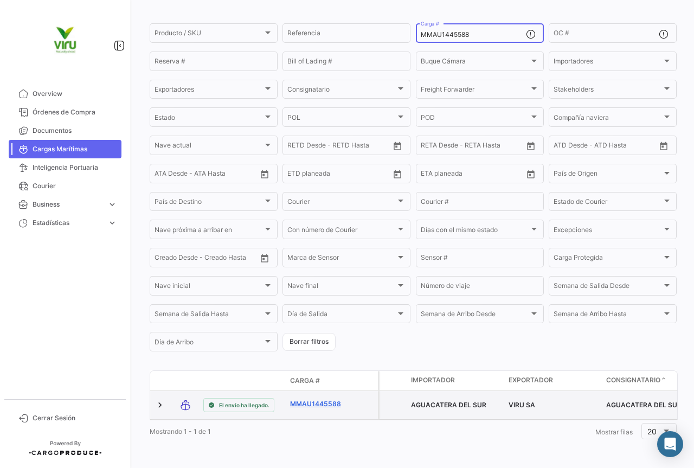
type input "MMAU1445588"
click at [335, 399] on link "MMAU1445588" at bounding box center [318, 404] width 56 height 10
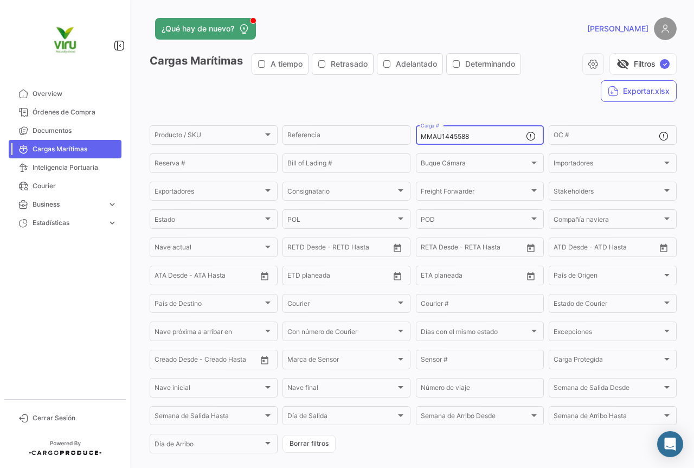
drag, startPoint x: 484, startPoint y: 135, endPoint x: 418, endPoint y: 138, distance: 66.3
click at [421, 138] on input "MMAU1445588" at bounding box center [473, 137] width 105 height 8
paste input "299689"
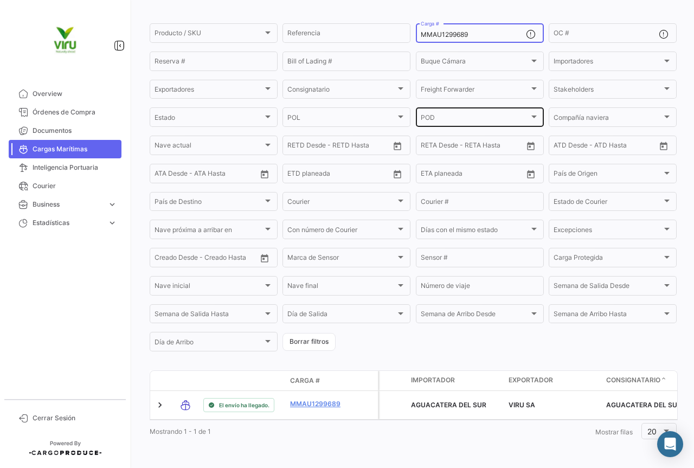
scroll to position [110, 0]
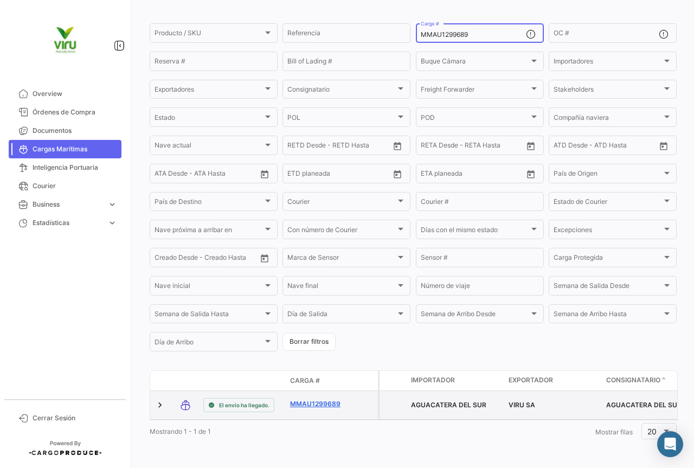
type input "MMAU1299689"
click at [325, 399] on link "MMAU1299689" at bounding box center [318, 404] width 56 height 10
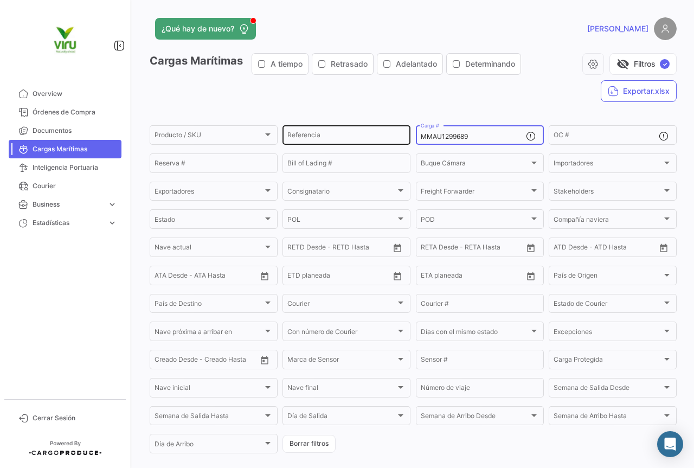
drag, startPoint x: 479, startPoint y: 136, endPoint x: 400, endPoint y: 127, distance: 78.5
click at [0, 0] on div "Producto / SKU Producto / SKU Referencia MMAU1299689 Carga # OC # Reserva # Bil…" at bounding box center [0, 0] width 0 height 0
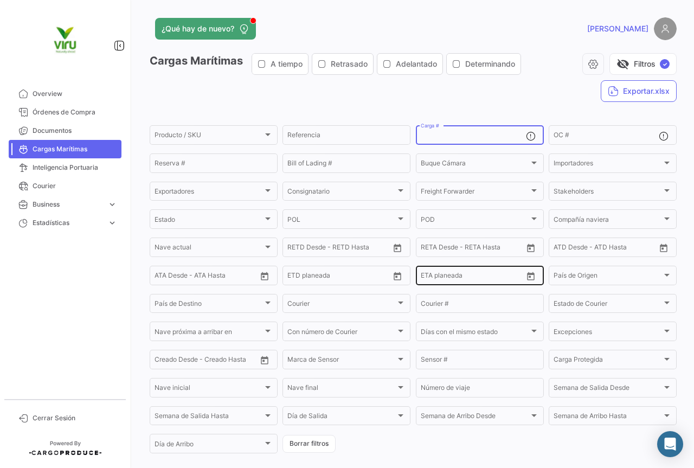
click at [526, 280] on icon "Open calendar" at bounding box center [531, 277] width 10 height 10
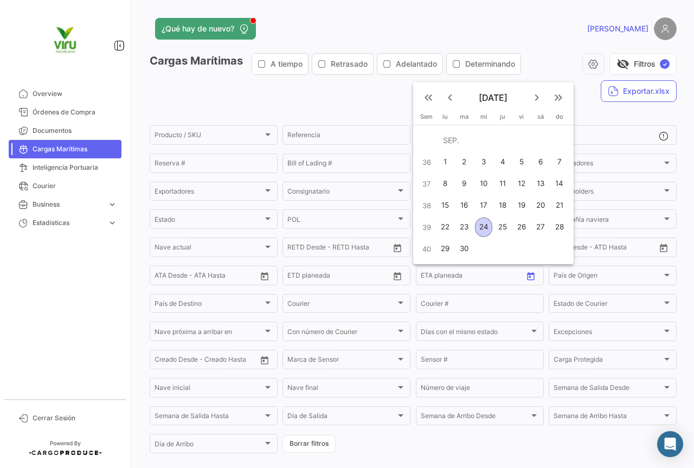
click at [483, 230] on div "24" at bounding box center [483, 228] width 17 height 20
type input "[DATE]"
click at [481, 227] on div "24" at bounding box center [483, 228] width 17 height 20
type input "[DATE]"
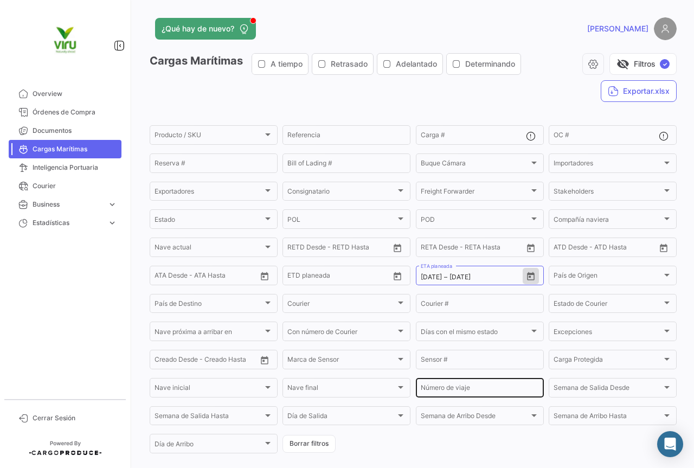
scroll to position [100, 0]
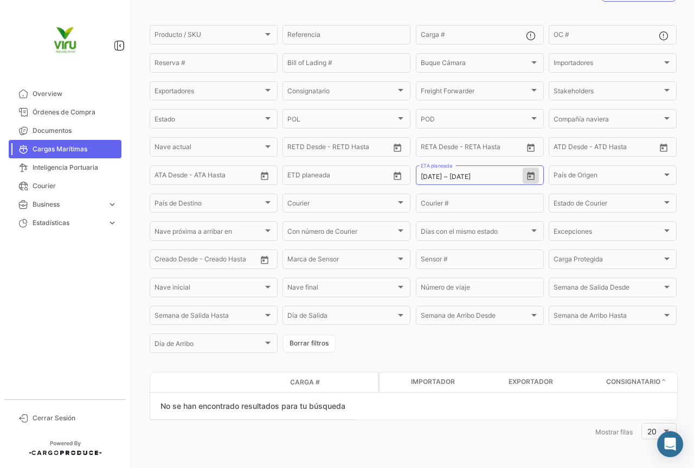
click at [523, 168] on button "Open calendar" at bounding box center [531, 176] width 16 height 16
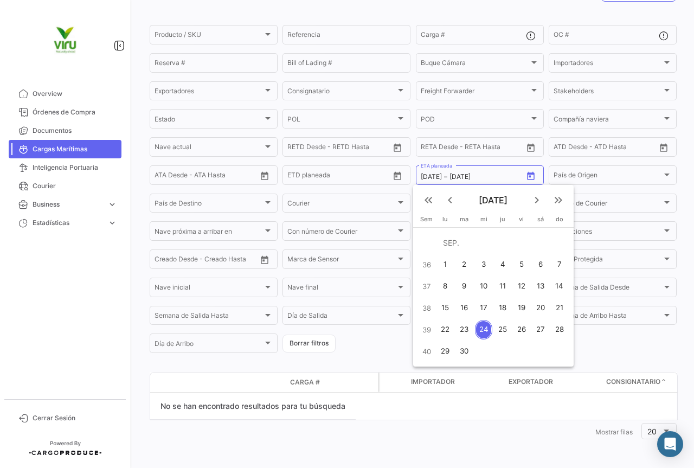
click at [501, 324] on div "25" at bounding box center [502, 330] width 17 height 20
type input "[DATE]"
click at [486, 325] on div "24" at bounding box center [483, 330] width 17 height 20
type input "[DATE]"
click at [505, 330] on div "25" at bounding box center [502, 330] width 17 height 20
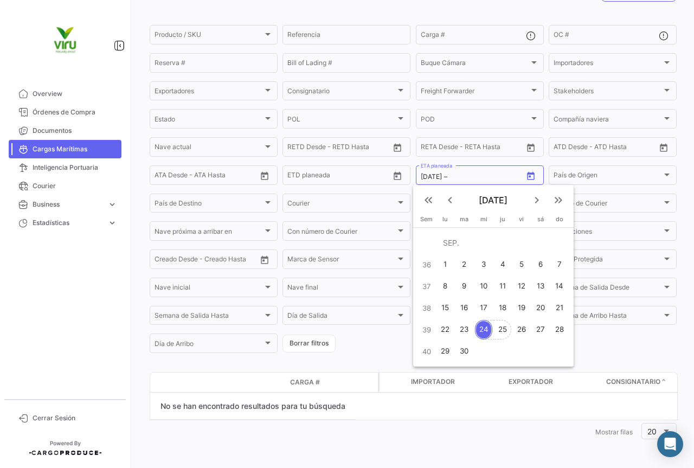
type input "[DATE]"
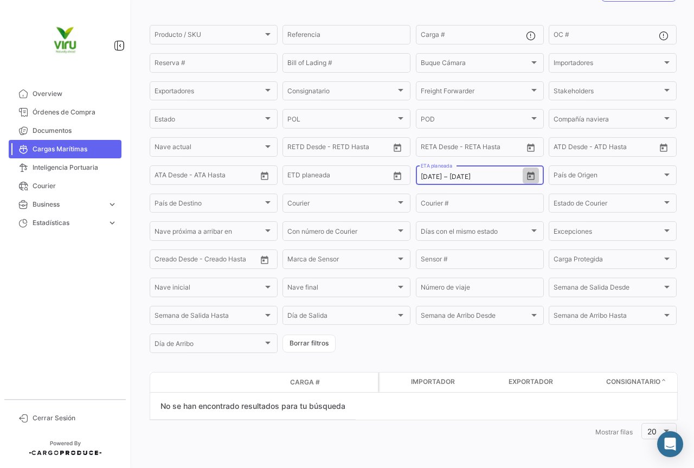
click at [527, 174] on icon "Open calendar" at bounding box center [531, 176] width 8 height 8
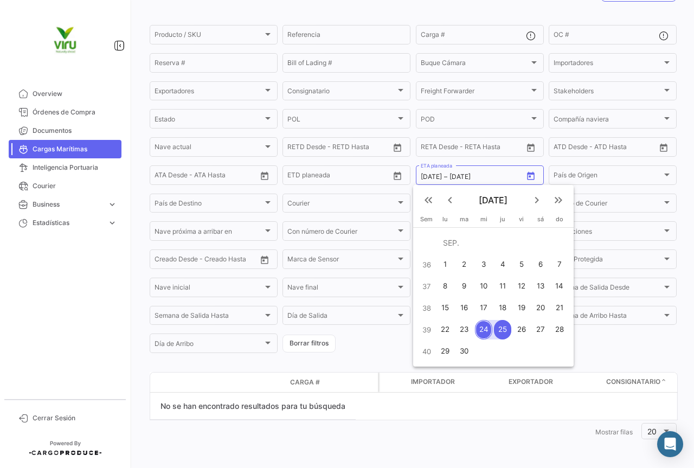
click at [441, 328] on div "22" at bounding box center [445, 330] width 17 height 20
type input "[DATE]"
click at [466, 328] on div "23" at bounding box center [464, 330] width 17 height 20
type input "[DATE]"
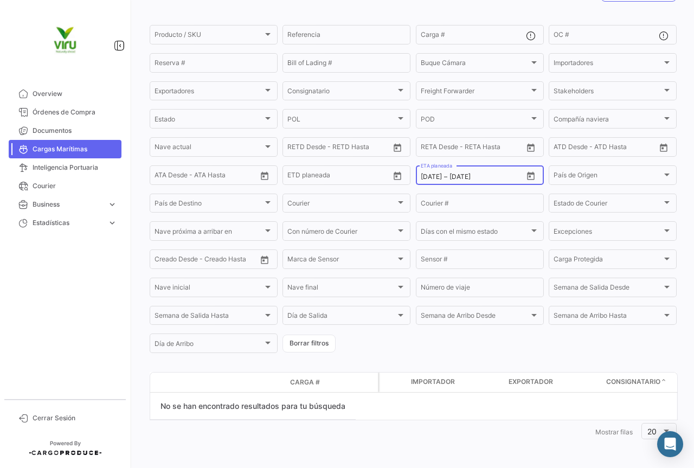
click at [535, 177] on div "[DATE] [DATE] – [DATE] ETA planeada" at bounding box center [480, 174] width 128 height 21
click at [531, 176] on icon "Open calendar" at bounding box center [531, 176] width 10 height 10
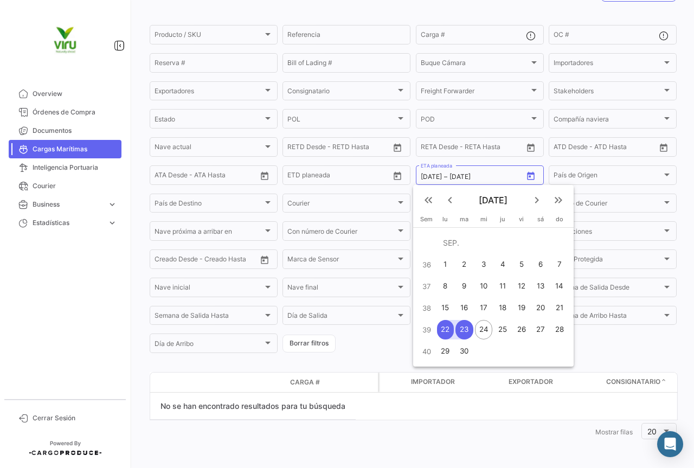
click at [439, 174] on div at bounding box center [347, 234] width 694 height 468
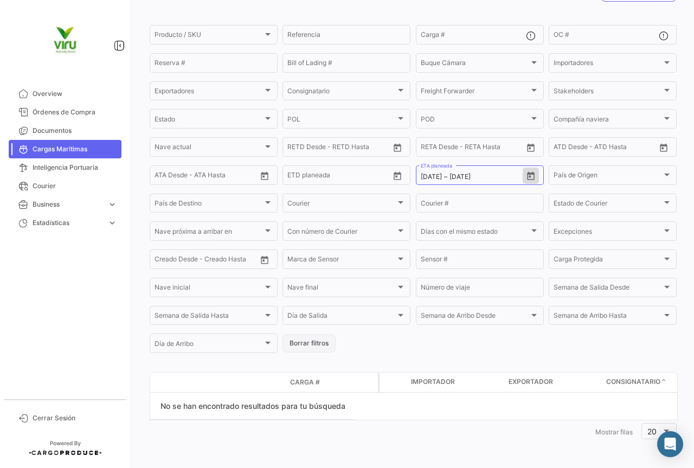
click at [322, 339] on button "Borrar filtros" at bounding box center [309, 344] width 53 height 18
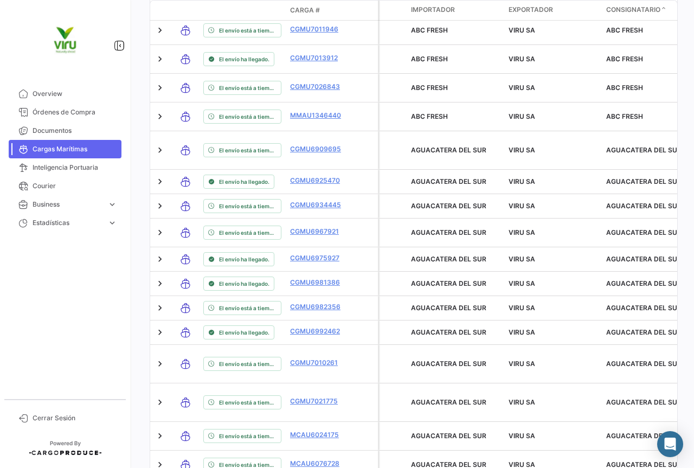
scroll to position [643, 0]
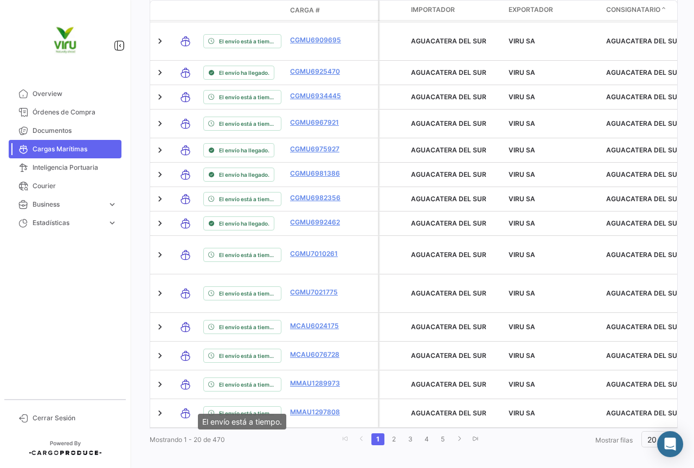
drag, startPoint x: 190, startPoint y: 414, endPoint x: 262, endPoint y: 412, distance: 71.7
click at [262, 412] on mat-tooltip-component "El envío está a tiempo." at bounding box center [242, 421] width 104 height 31
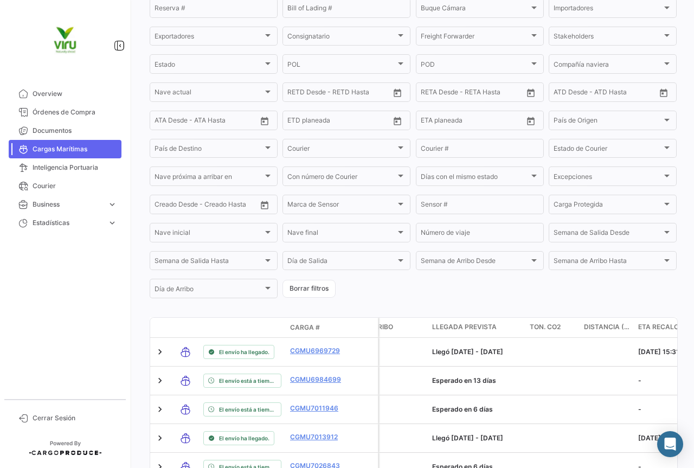
scroll to position [101, 0]
